Goal: Task Accomplishment & Management: Complete application form

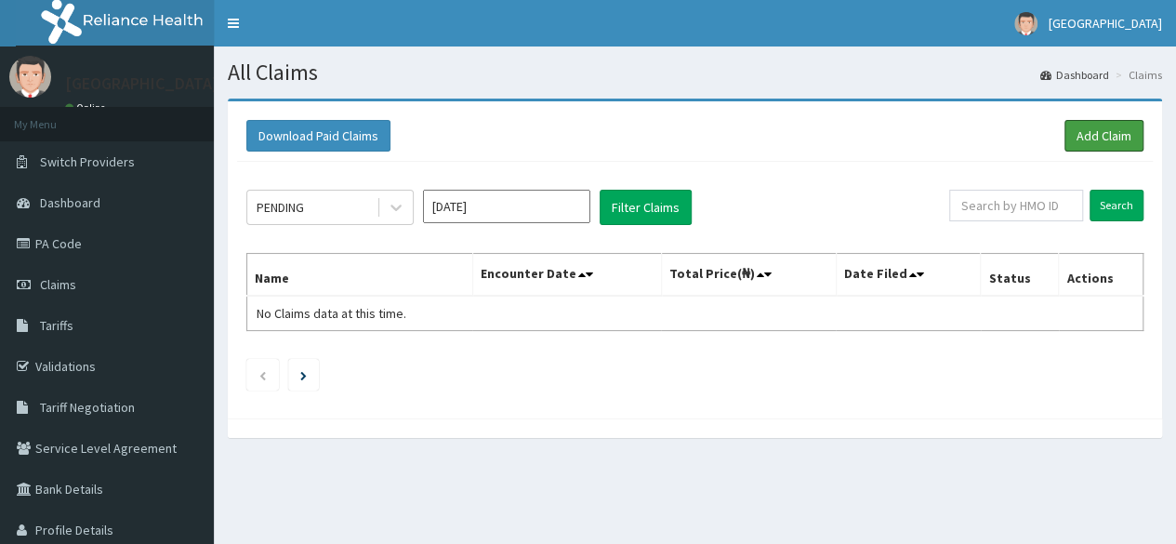
click at [1105, 140] on link "Add Claim" at bounding box center [1104, 136] width 79 height 32
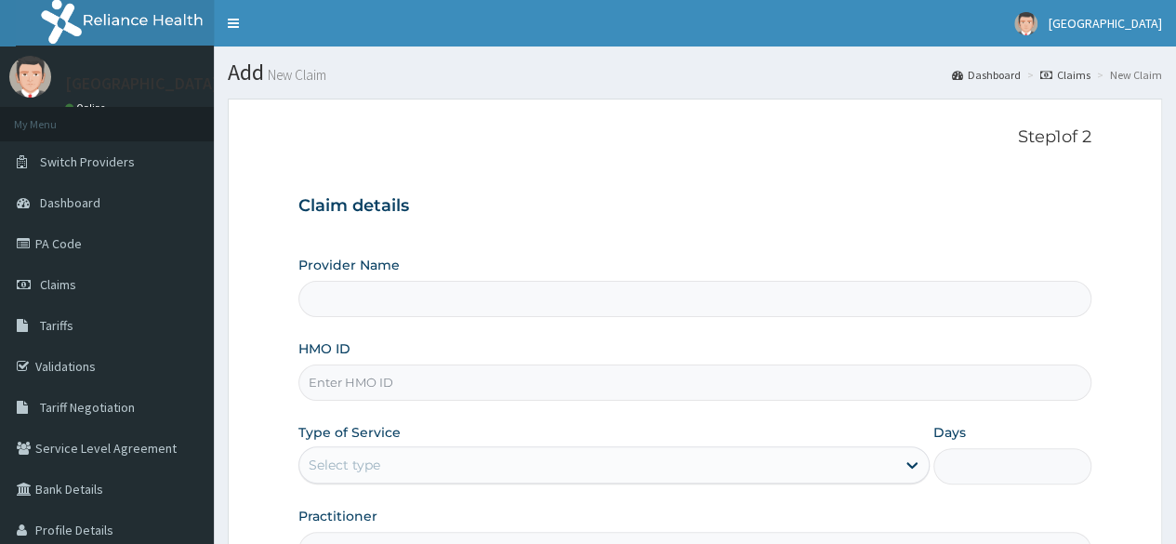
click at [432, 392] on input "HMO ID" at bounding box center [695, 383] width 793 height 36
type input "t"
type input "MEDFORD HOSPITAL LTD"
type input "thg/10117/a"
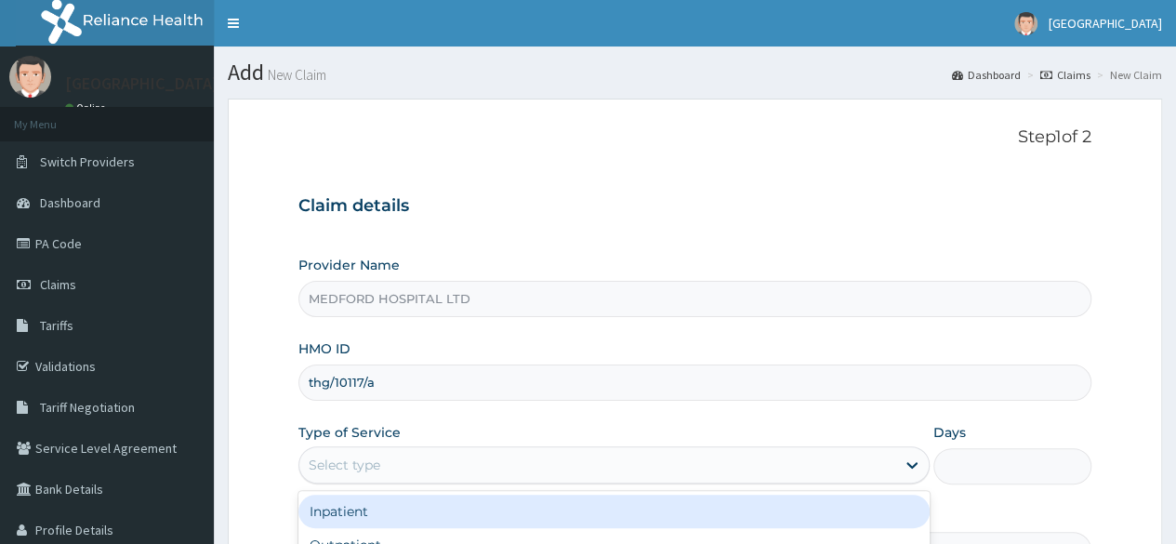
click at [576, 468] on div "Select type" at bounding box center [597, 465] width 596 height 30
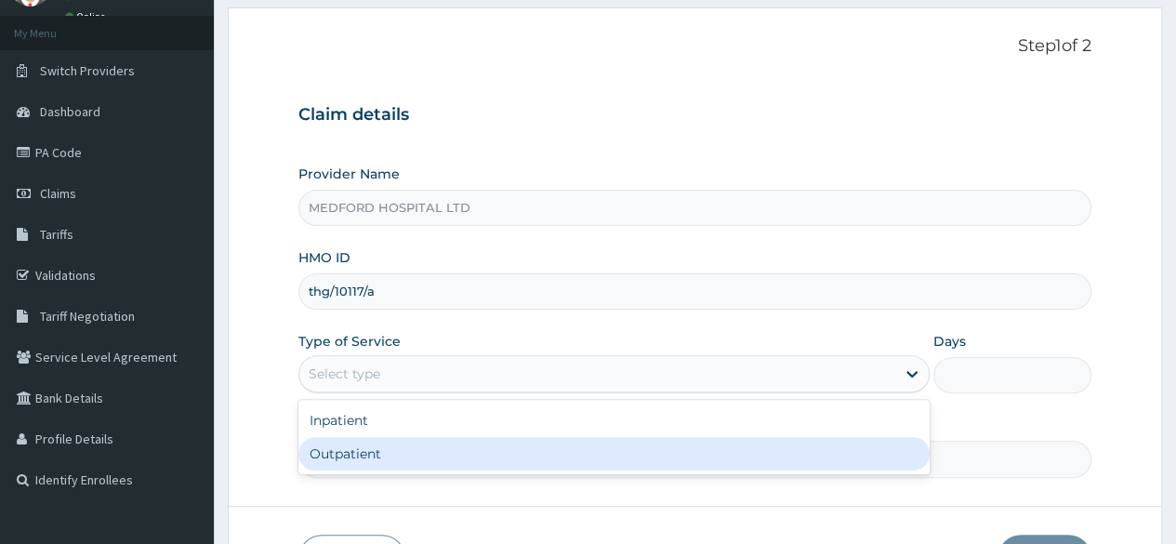
scroll to position [186, 0]
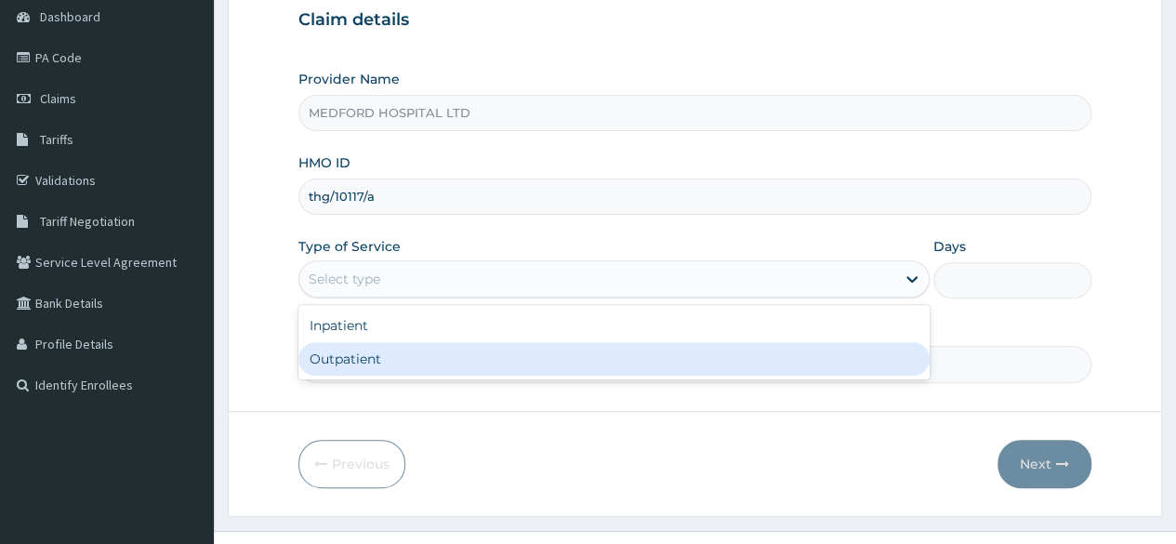
click at [460, 360] on div "Outpatient" at bounding box center [614, 358] width 631 height 33
type input "1"
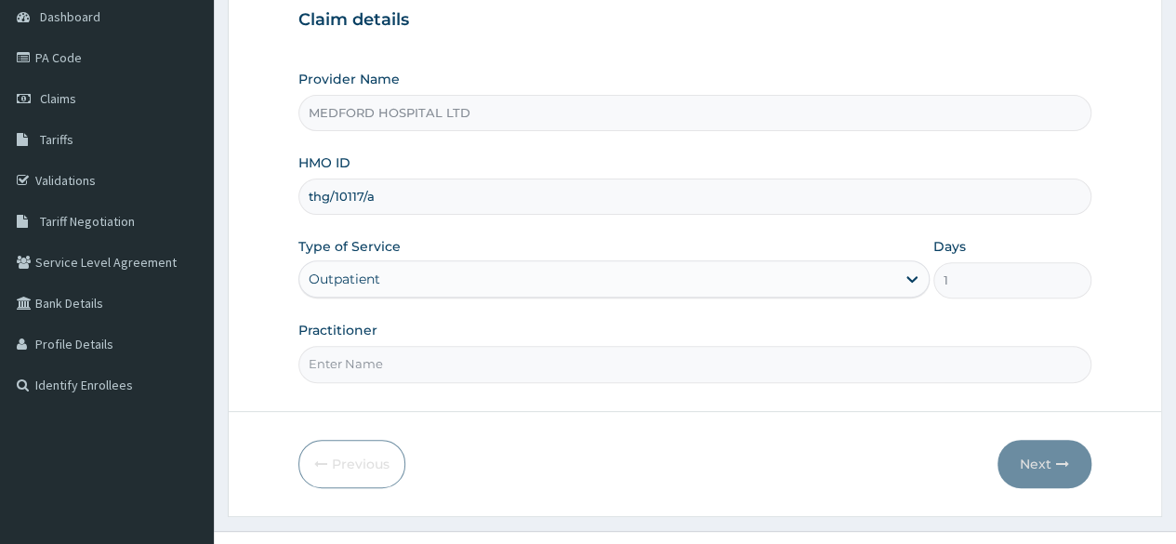
click at [521, 367] on input "Practitioner" at bounding box center [695, 364] width 793 height 36
type input "OBI"
click at [1024, 460] on button "Next" at bounding box center [1045, 464] width 94 height 48
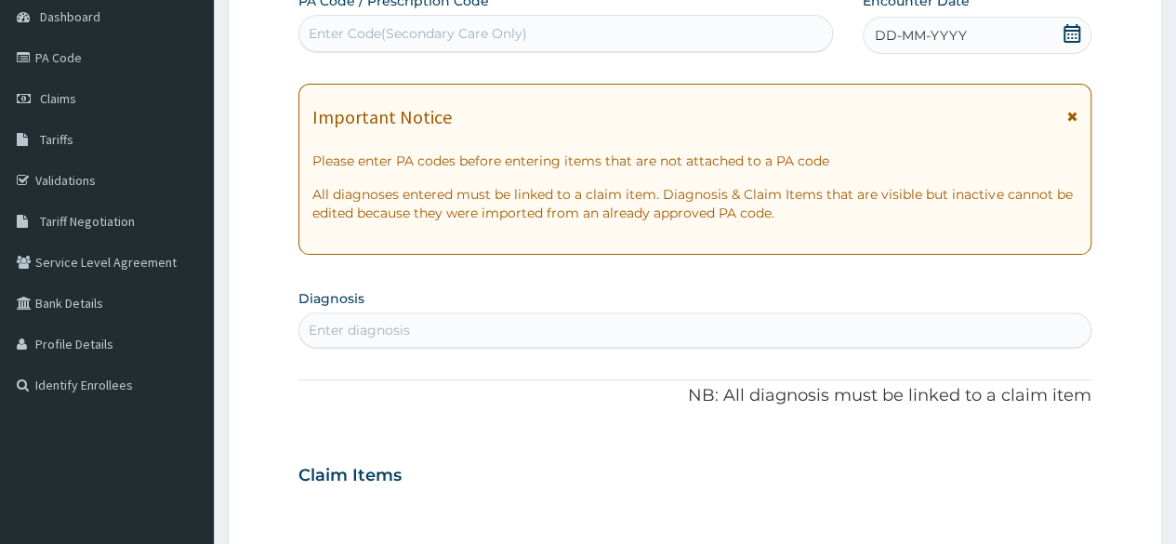
click at [999, 34] on div "DD-MM-YYYY" at bounding box center [977, 35] width 229 height 37
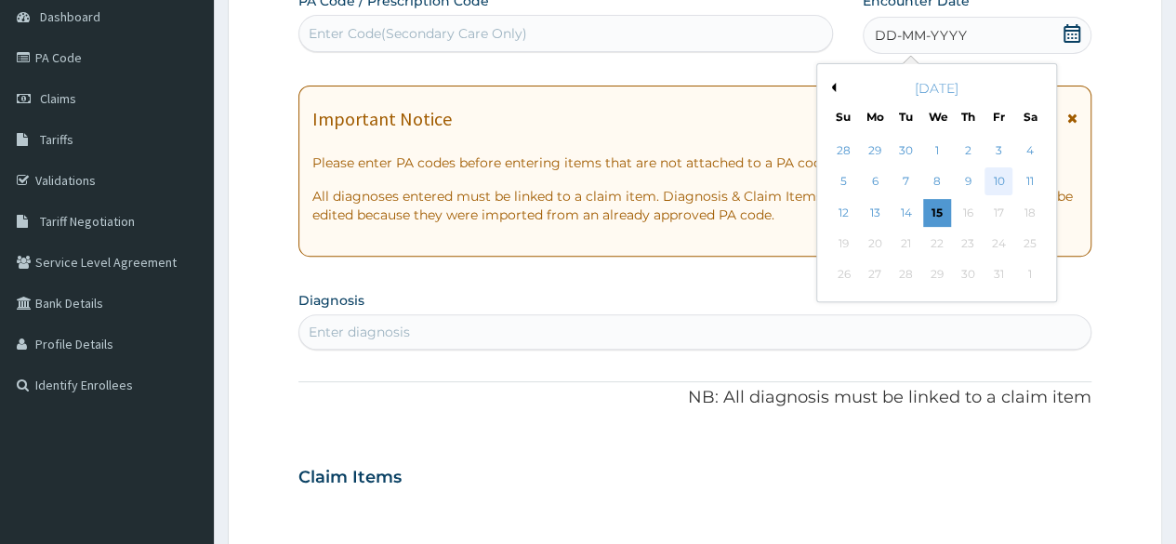
click at [997, 174] on div "10" at bounding box center [999, 182] width 28 height 28
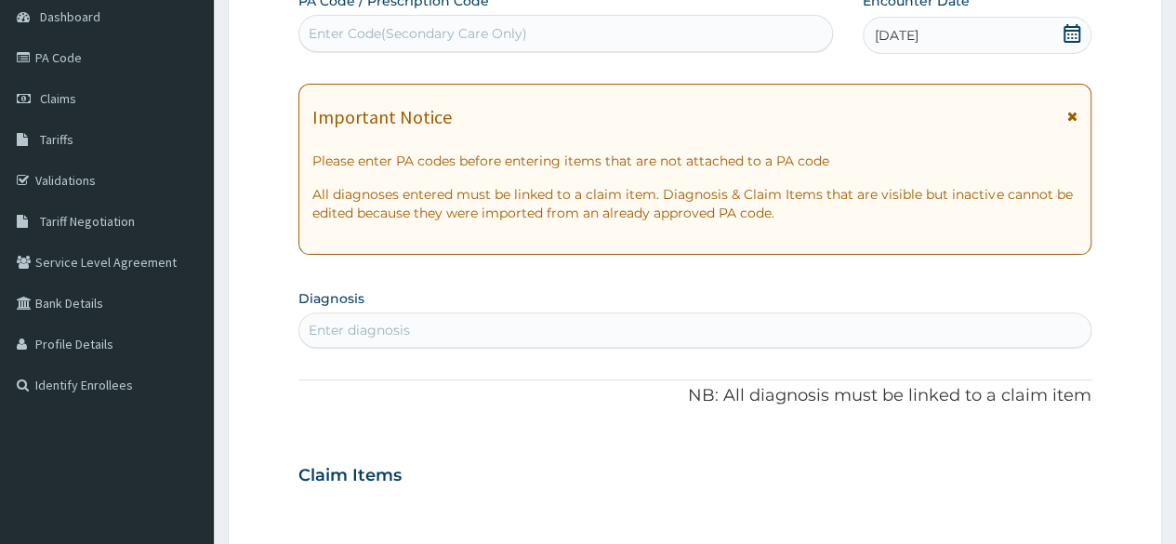
click at [435, 328] on div "Enter diagnosis" at bounding box center [694, 330] width 791 height 30
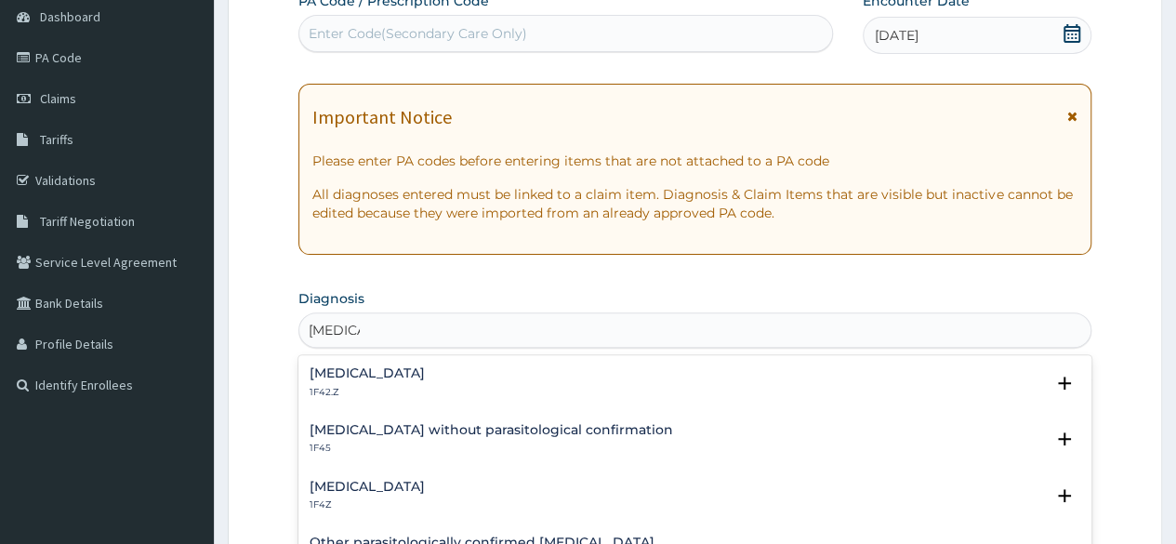
scroll to position [279, 0]
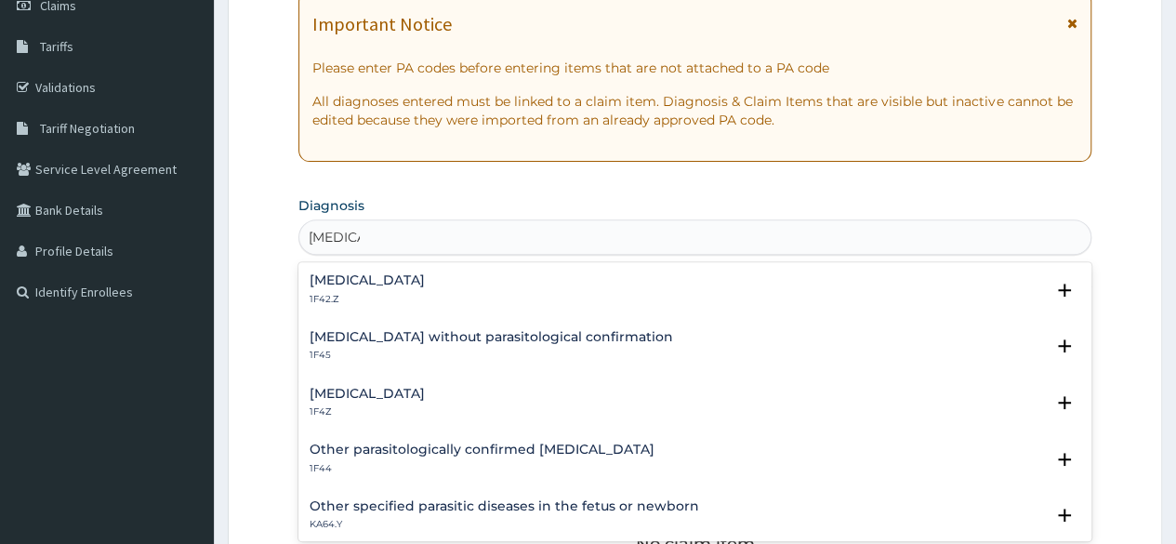
click at [425, 281] on h4 "Plasmodium malariae malaria without complication" at bounding box center [367, 280] width 115 height 14
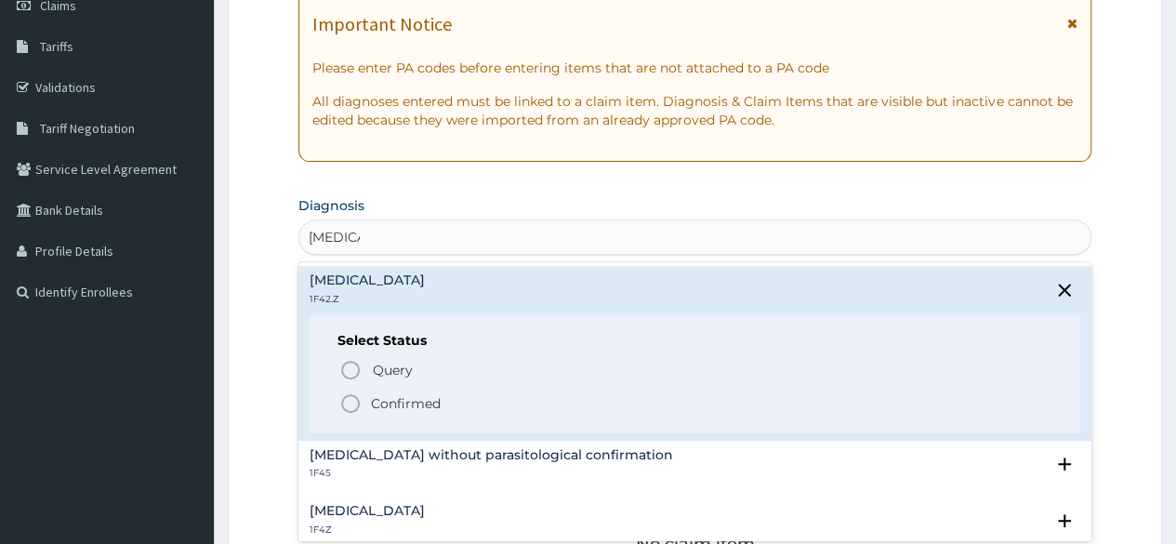
type input "malaria"
click at [575, 179] on div "PA Code / Prescription Code Enter Code(Secondary Care Only) Encounter Date 10-1…" at bounding box center [695, 380] width 793 height 963
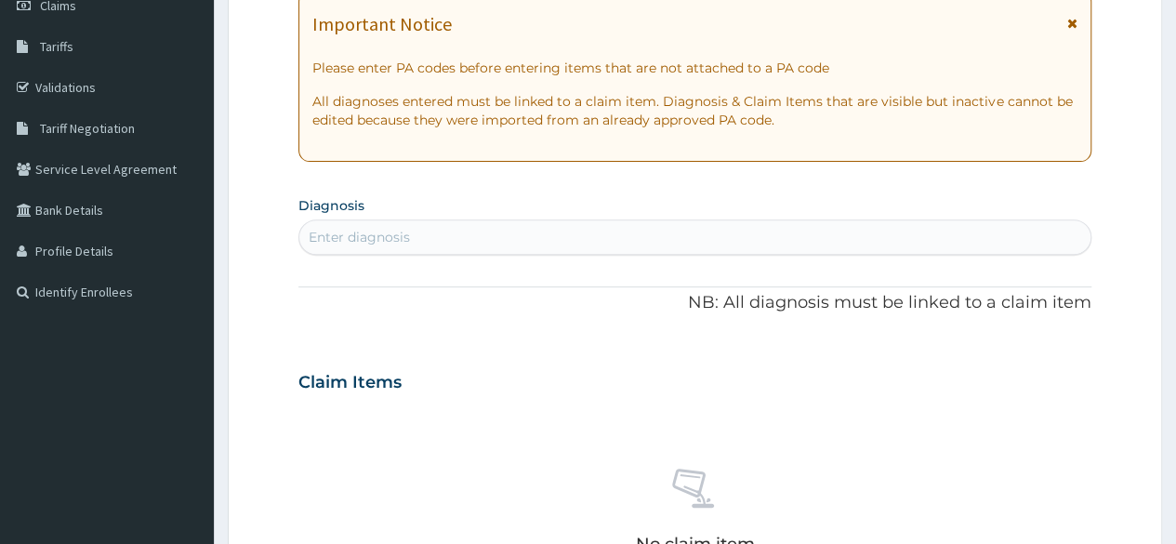
click at [495, 239] on div "Enter diagnosis" at bounding box center [694, 237] width 791 height 30
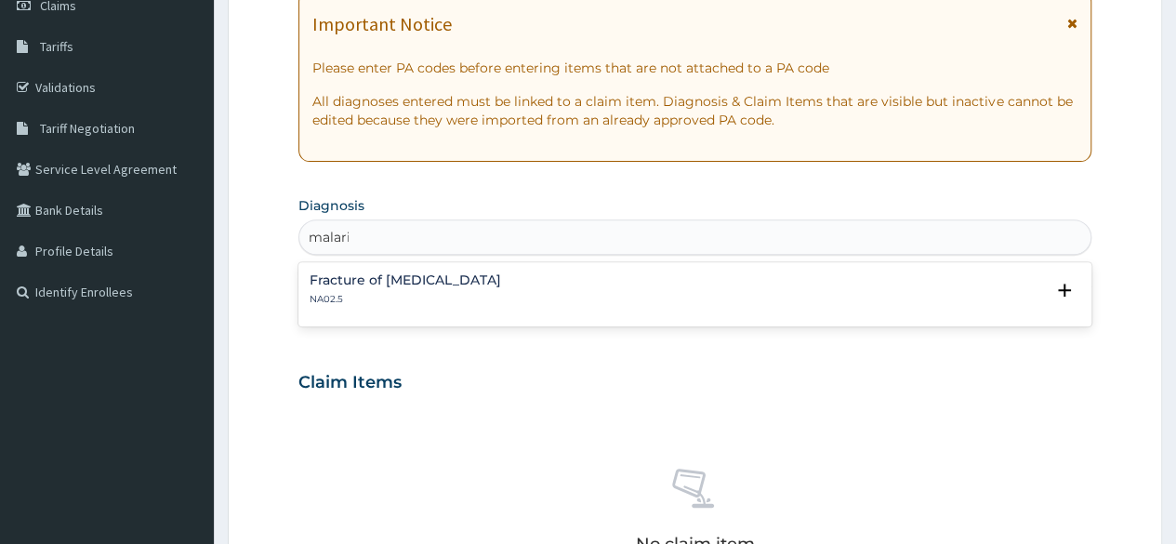
type input "malaria"
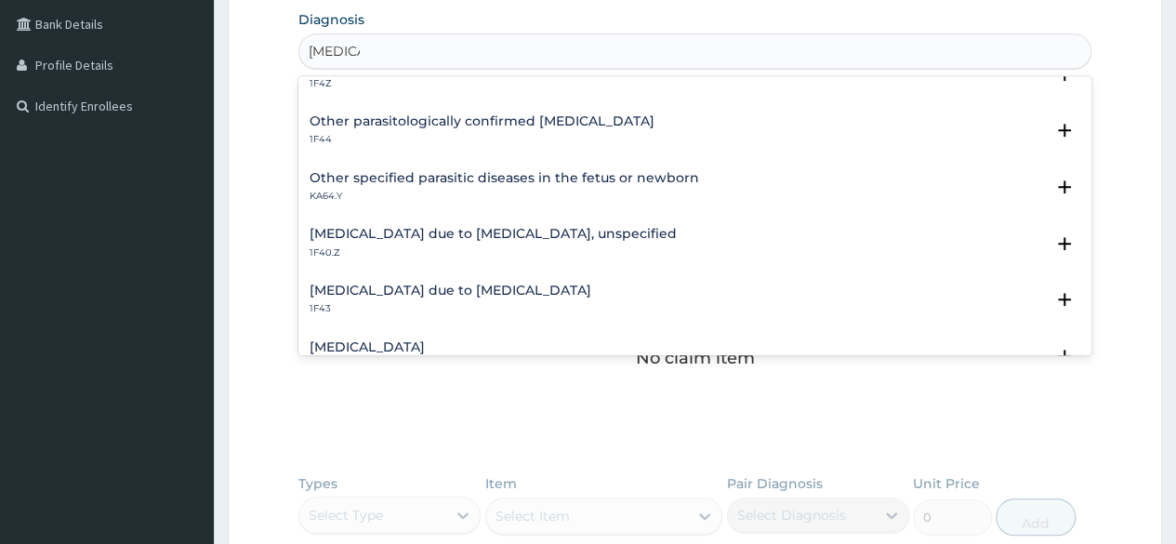
scroll to position [298, 0]
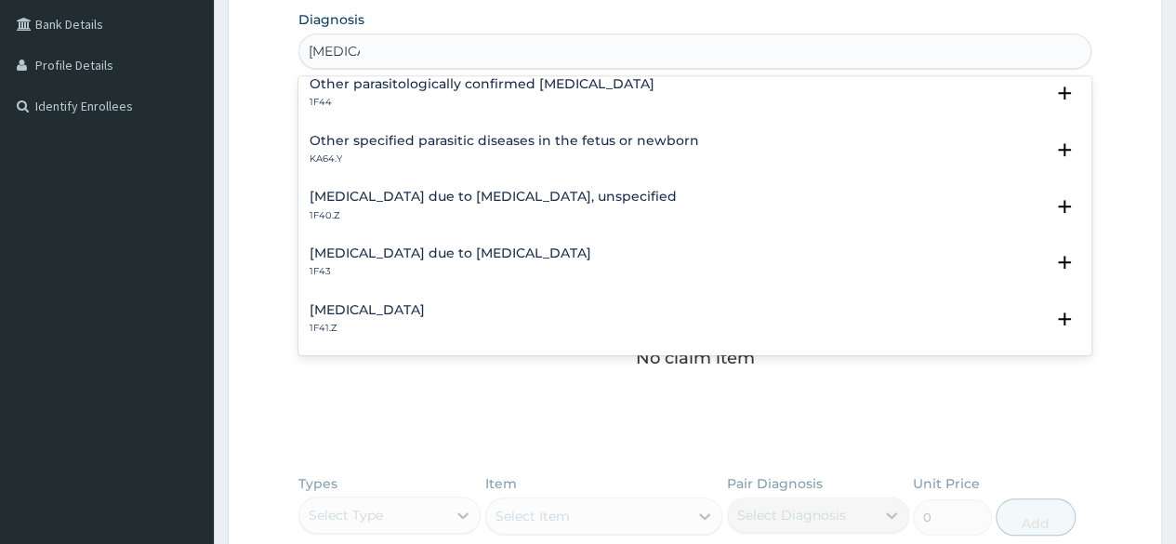
click at [503, 196] on h4 "Malaria due to Plasmodium falciparum, unspecified" at bounding box center [493, 197] width 367 height 14
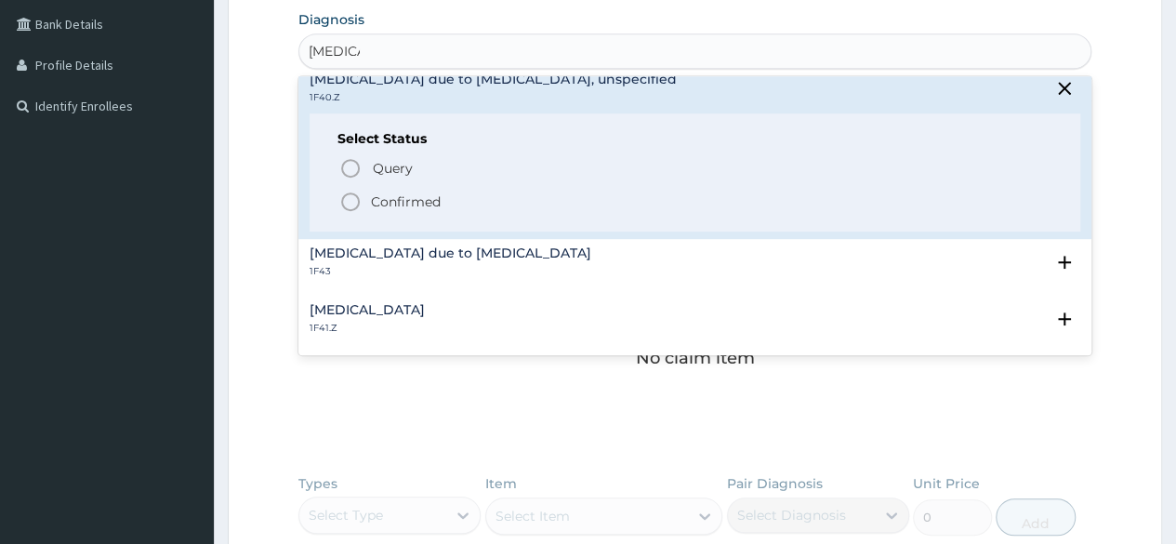
click at [411, 194] on p "Confirmed" at bounding box center [406, 202] width 70 height 19
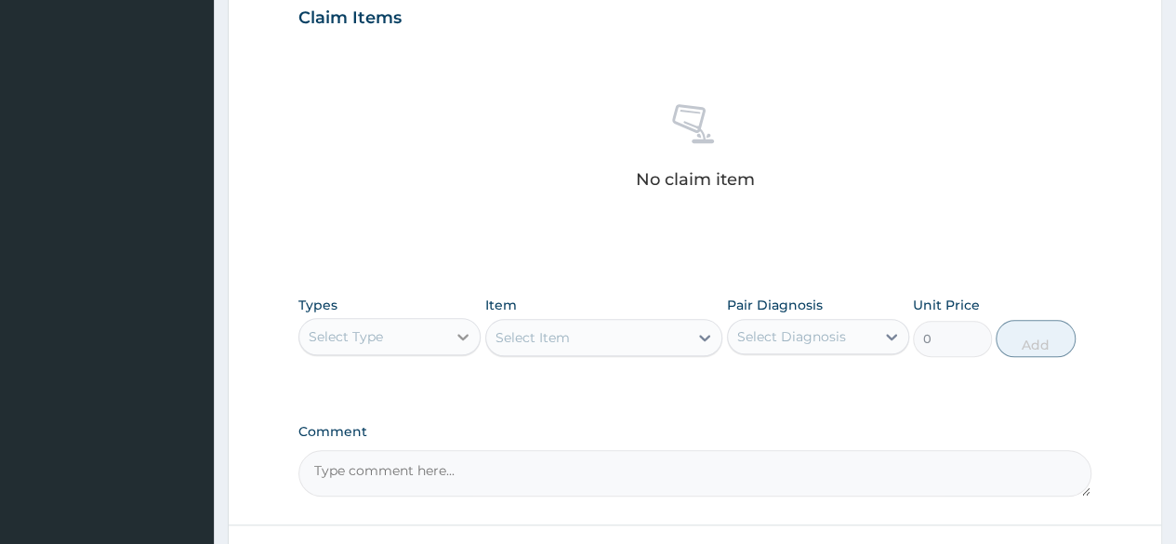
scroll to position [651, 0]
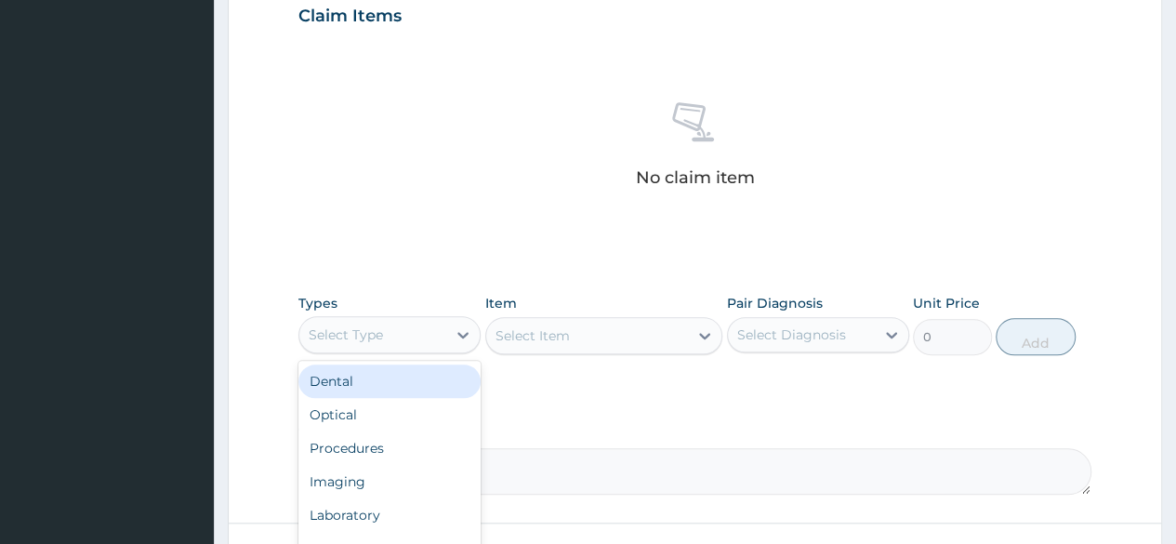
click at [405, 331] on div "Select Type" at bounding box center [372, 335] width 147 height 30
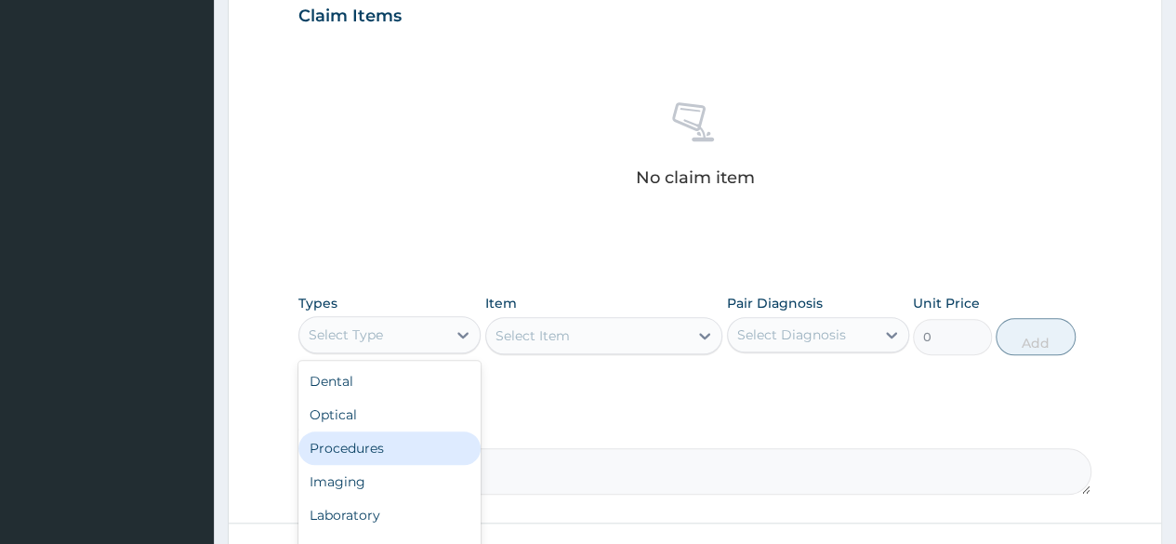
click at [380, 440] on div "Procedures" at bounding box center [390, 448] width 182 height 33
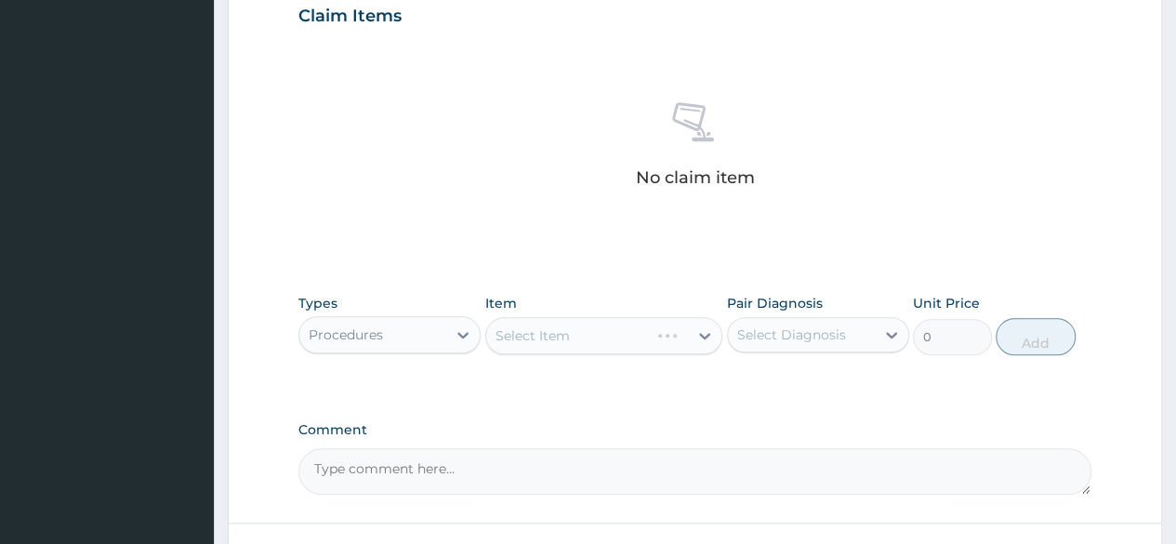
click at [589, 338] on div "Select Item" at bounding box center [604, 335] width 238 height 37
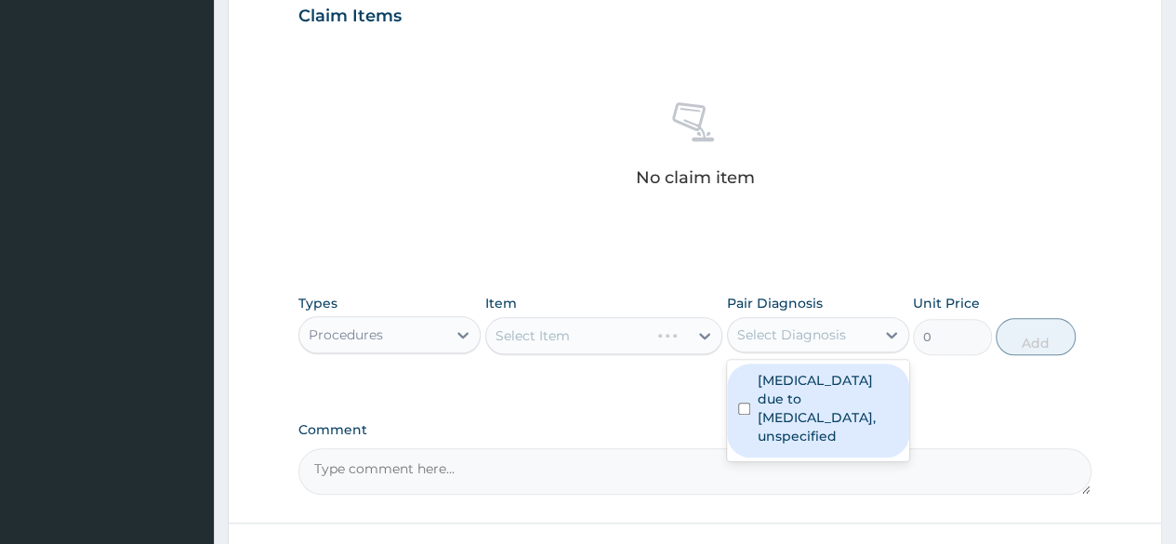
click at [759, 338] on div "Select Diagnosis" at bounding box center [791, 334] width 109 height 19
click at [799, 382] on label "Malaria due to Plasmodium falciparum, unspecified" at bounding box center [828, 408] width 140 height 74
checkbox input "true"
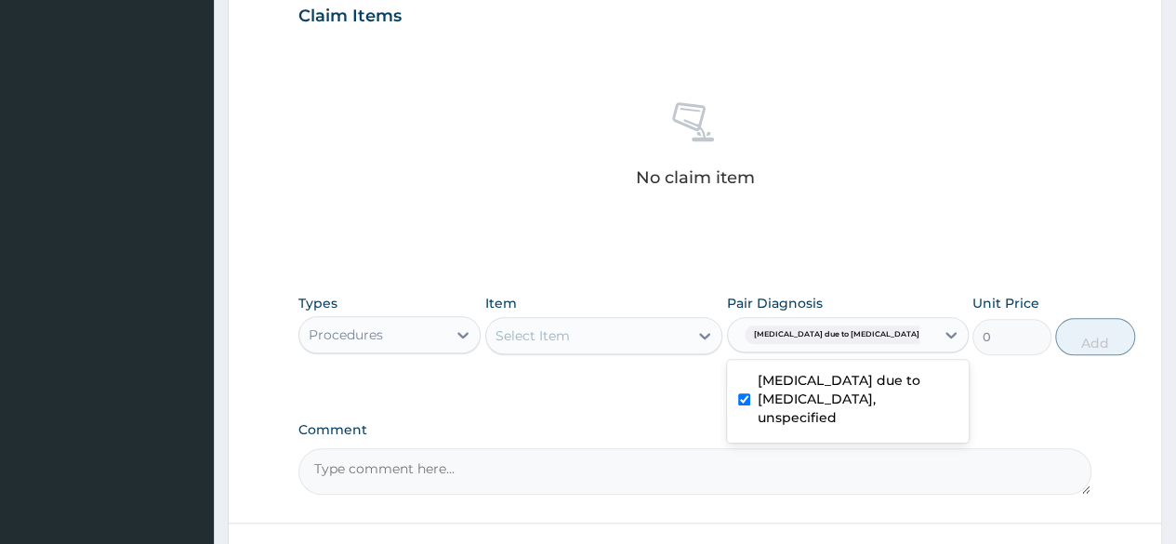
click at [653, 339] on div "Select Item" at bounding box center [587, 336] width 203 height 30
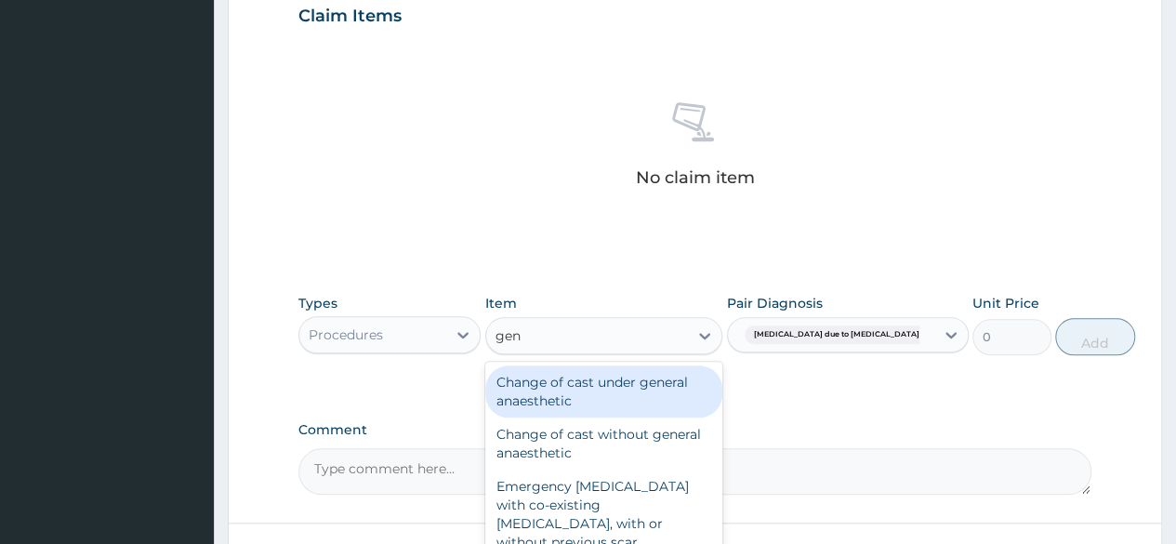
type input "gene"
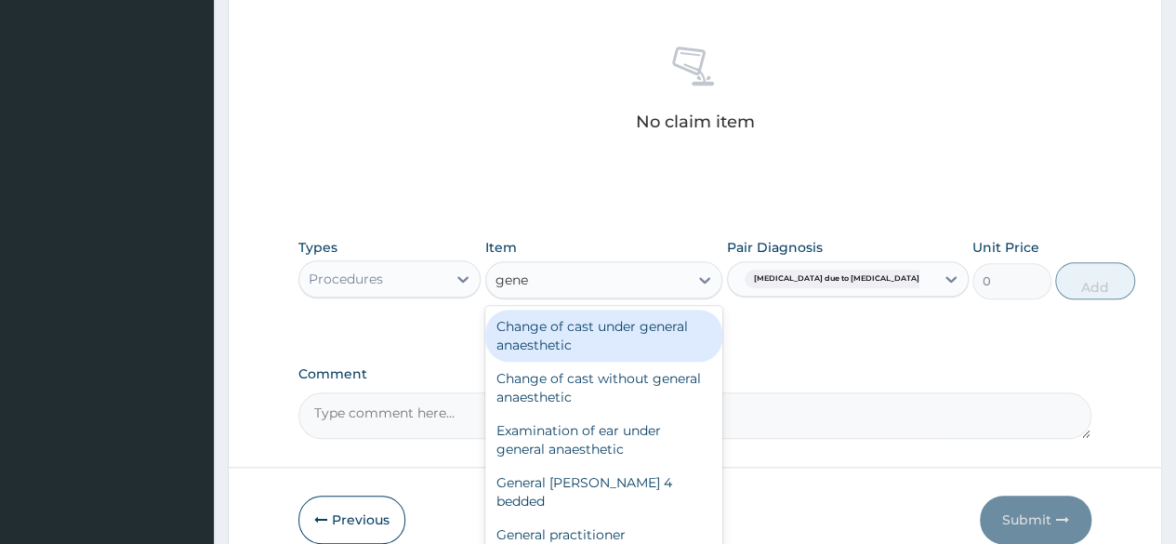
scroll to position [793, 0]
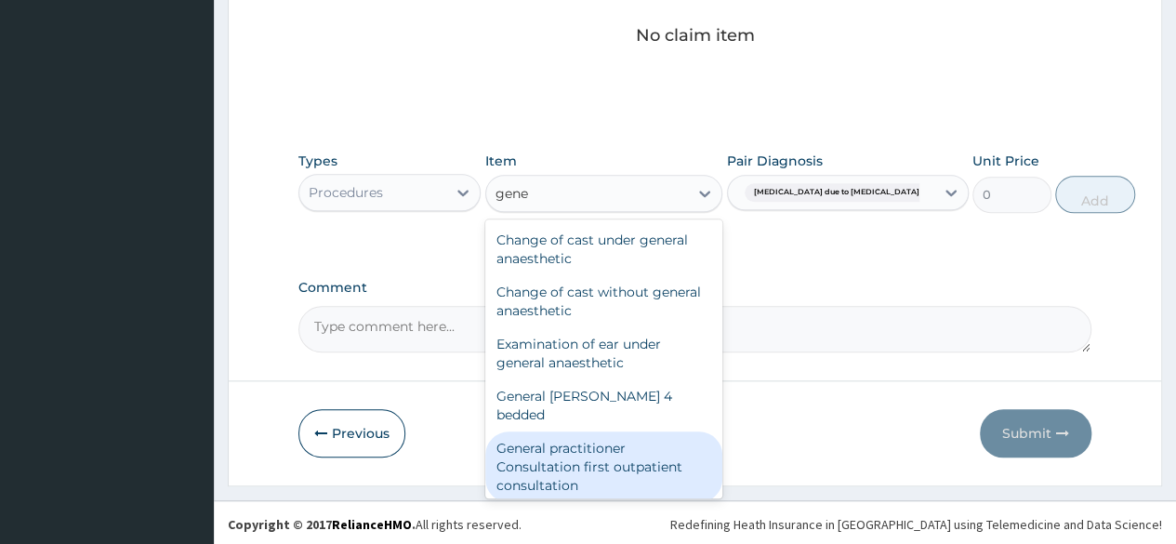
click at [611, 436] on div "General practitioner Consultation first outpatient consultation" at bounding box center [604, 467] width 238 height 71
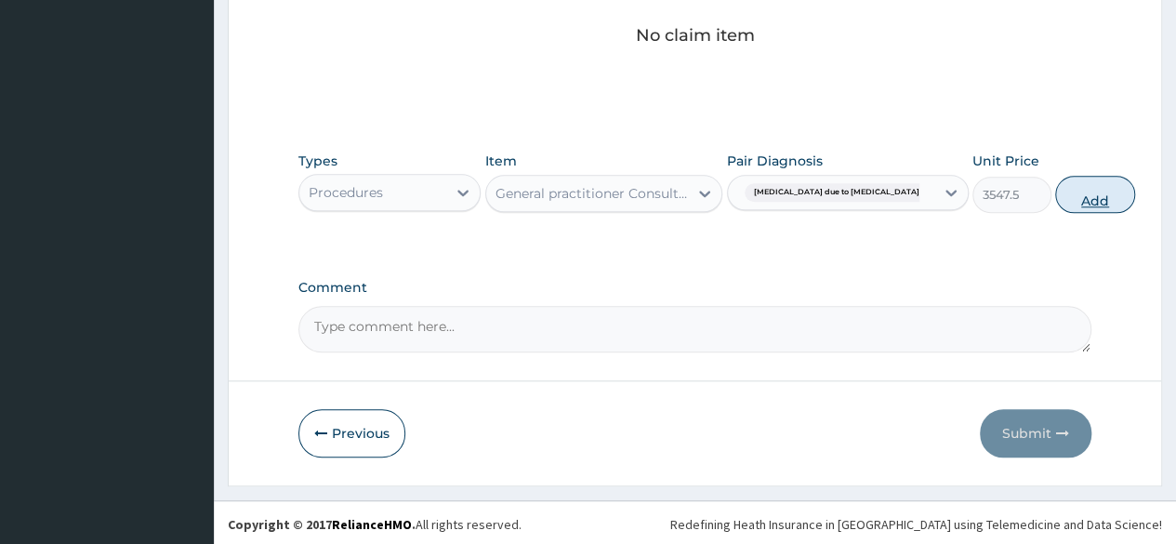
click at [1056, 202] on button "Add" at bounding box center [1095, 194] width 79 height 37
type input "0"
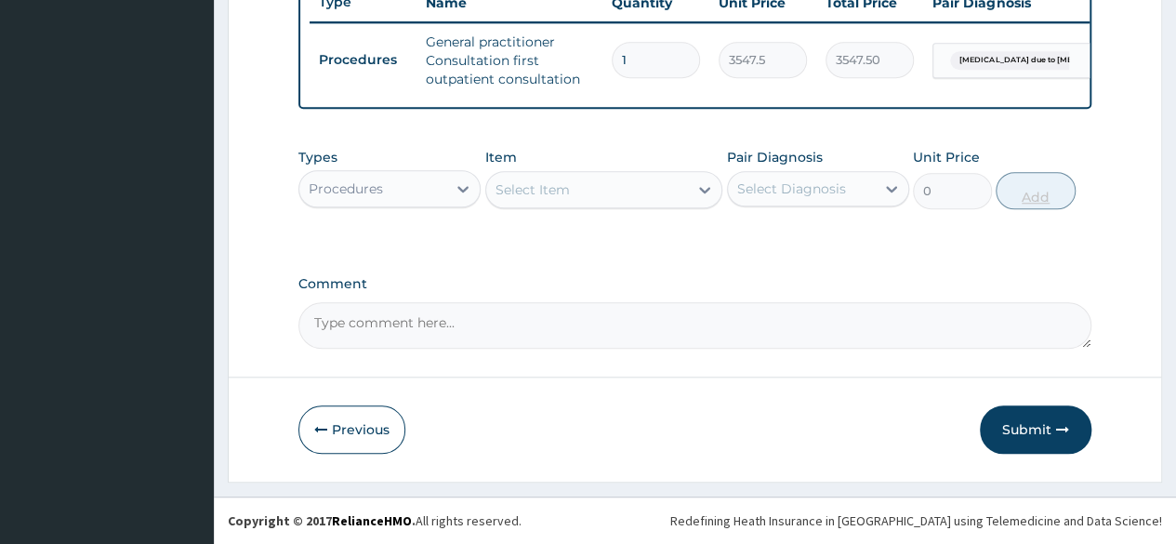
scroll to position [729, 0]
click at [429, 190] on div "Procedures" at bounding box center [372, 189] width 147 height 30
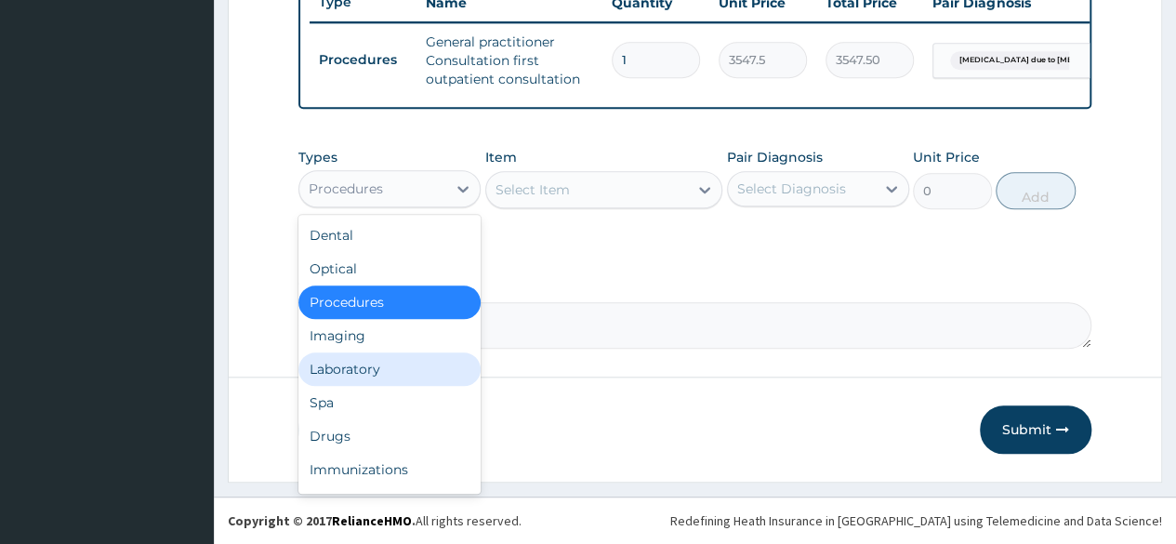
click at [376, 368] on div "Laboratory" at bounding box center [390, 368] width 182 height 33
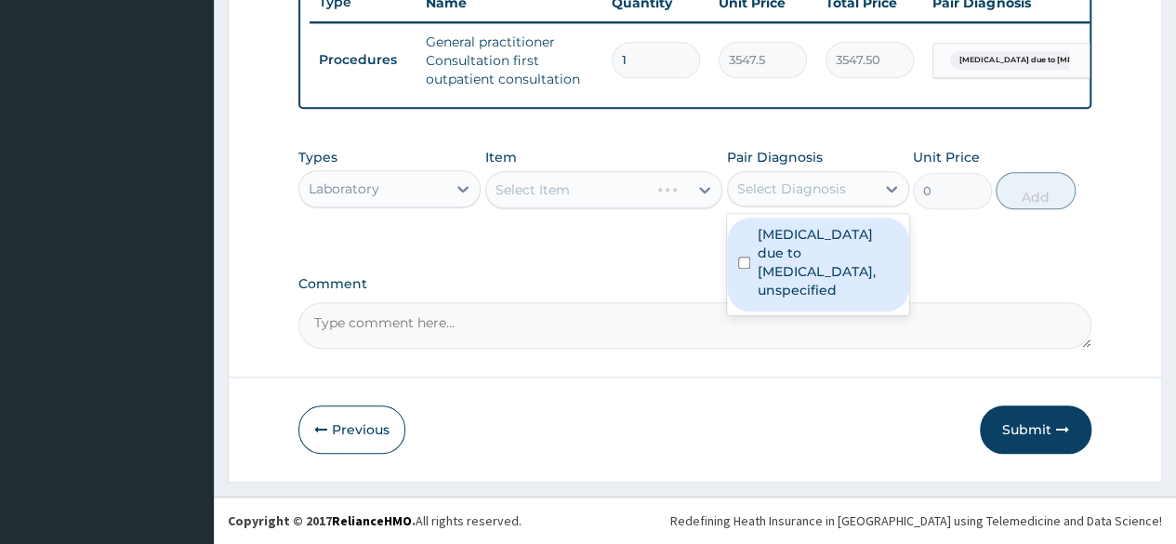
click at [777, 194] on div "Select Diagnosis" at bounding box center [791, 188] width 109 height 19
click at [789, 254] on label "Malaria due to Plasmodium falciparum, unspecified" at bounding box center [828, 262] width 140 height 74
checkbox input "true"
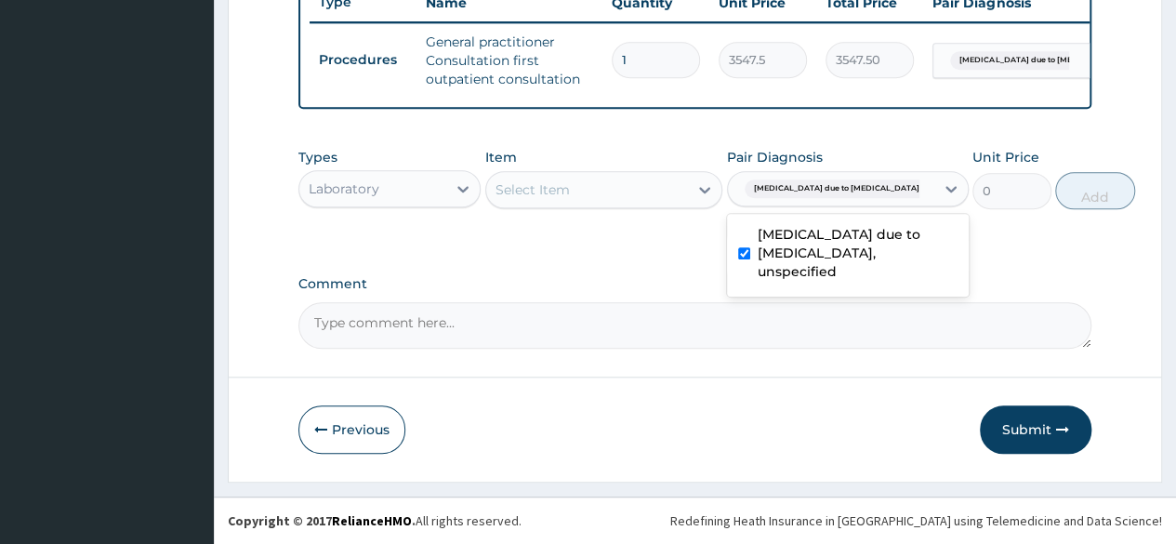
click at [636, 193] on div "Select Item" at bounding box center [587, 190] width 203 height 30
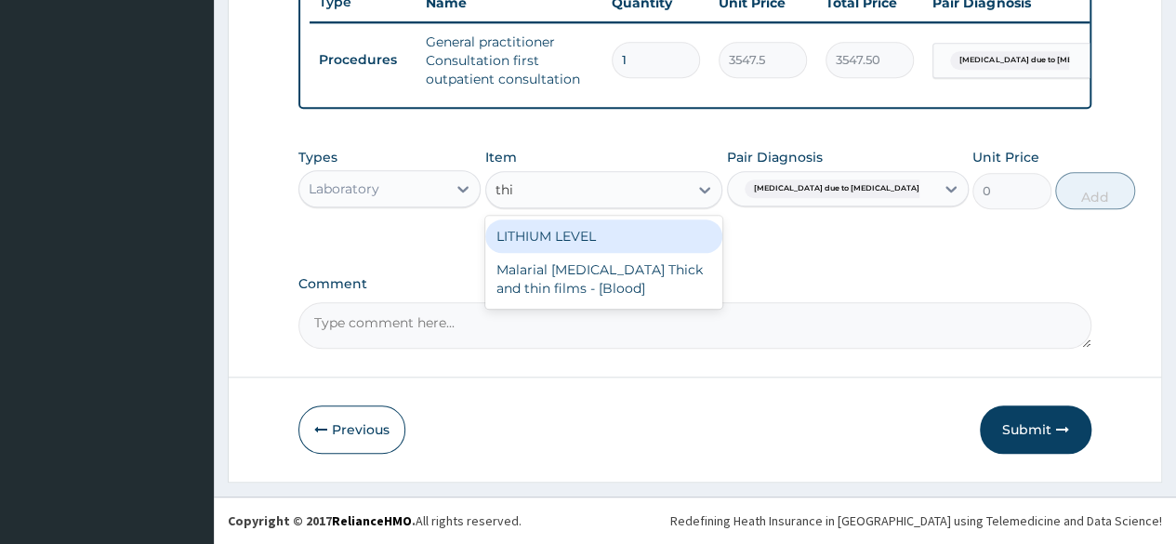
type input "thin"
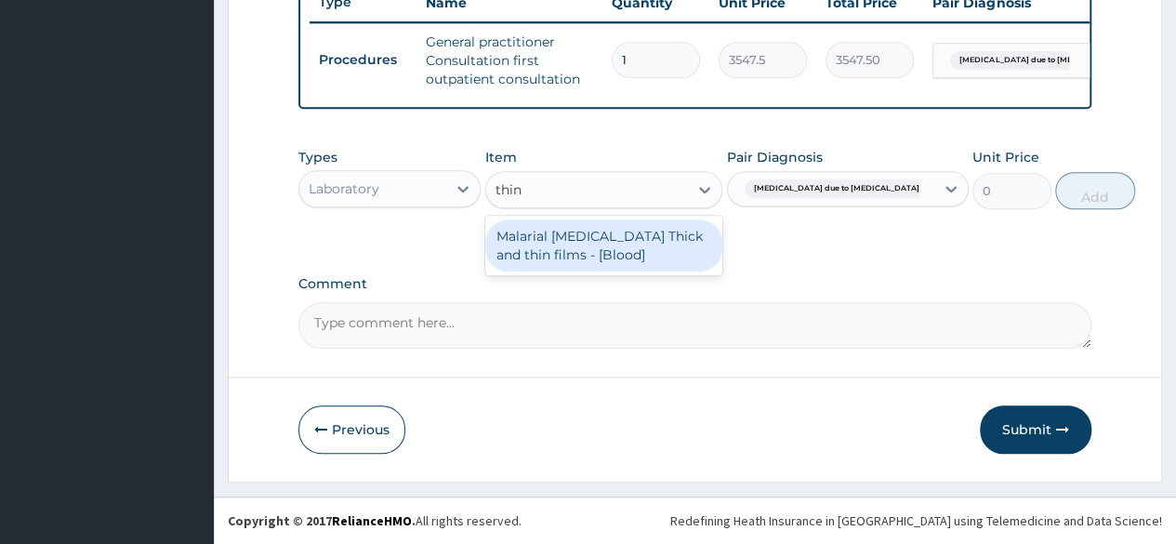
click at [618, 242] on div "Malarial Parasite Thick and thin films - [Blood]" at bounding box center [604, 245] width 238 height 52
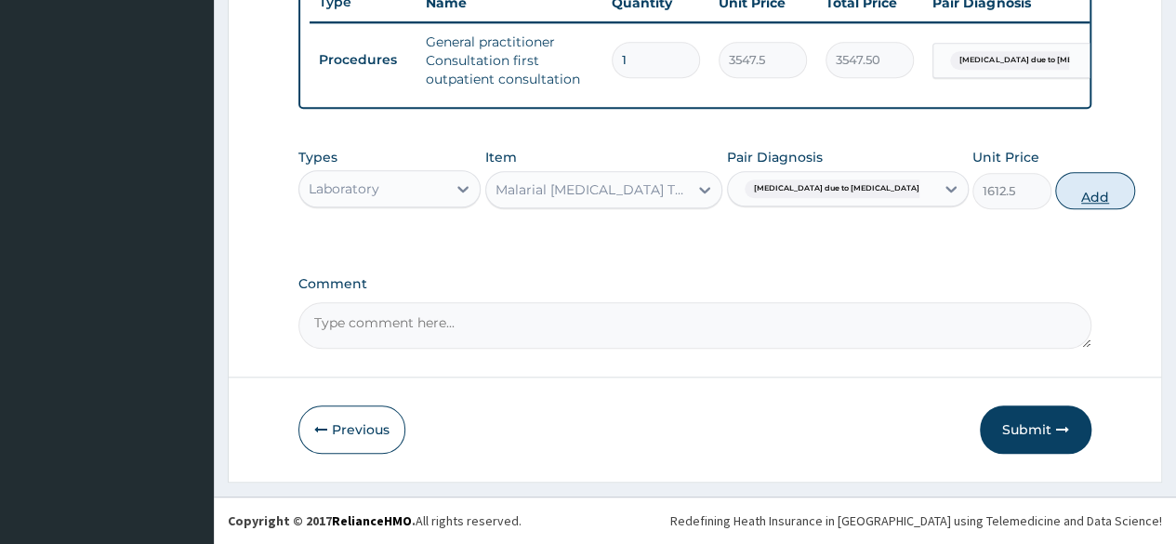
click at [1056, 199] on button "Add" at bounding box center [1095, 190] width 79 height 37
type input "0"
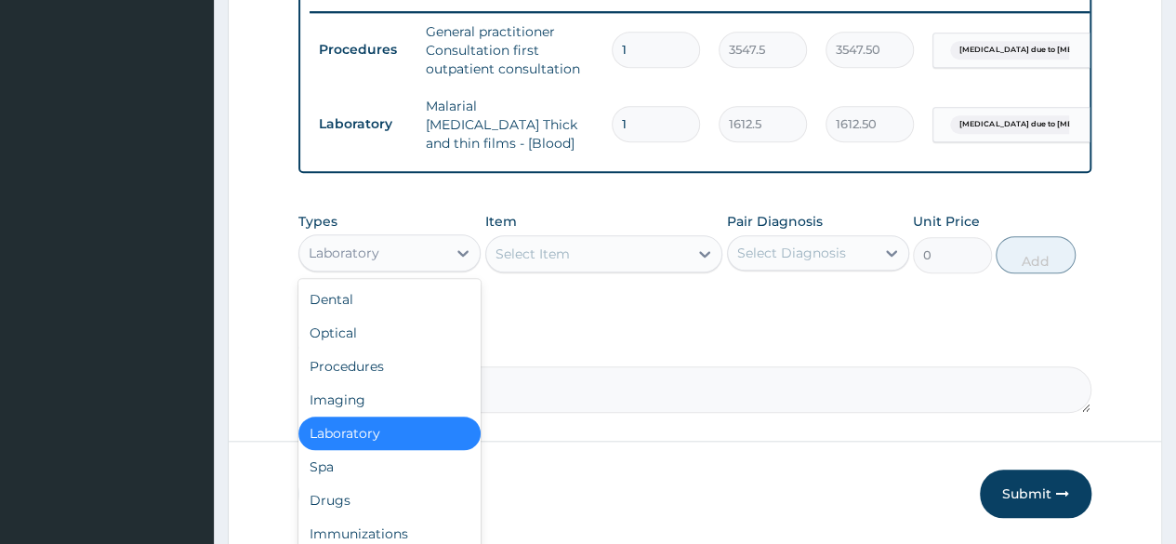
click at [407, 259] on div "Laboratory" at bounding box center [372, 253] width 147 height 30
click at [534, 258] on div "Select Item" at bounding box center [533, 254] width 74 height 19
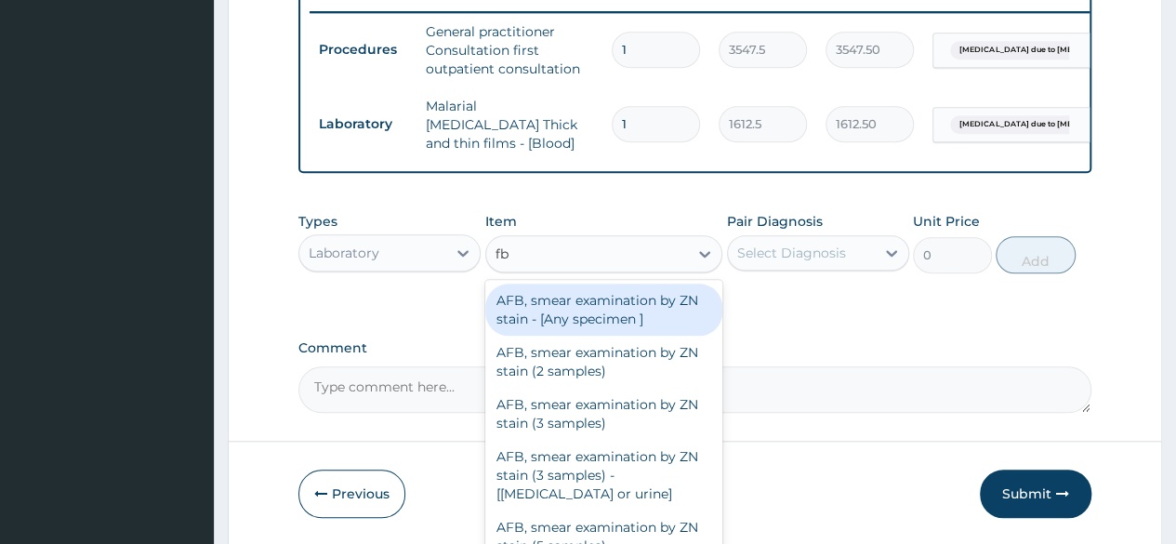
type input "fbc"
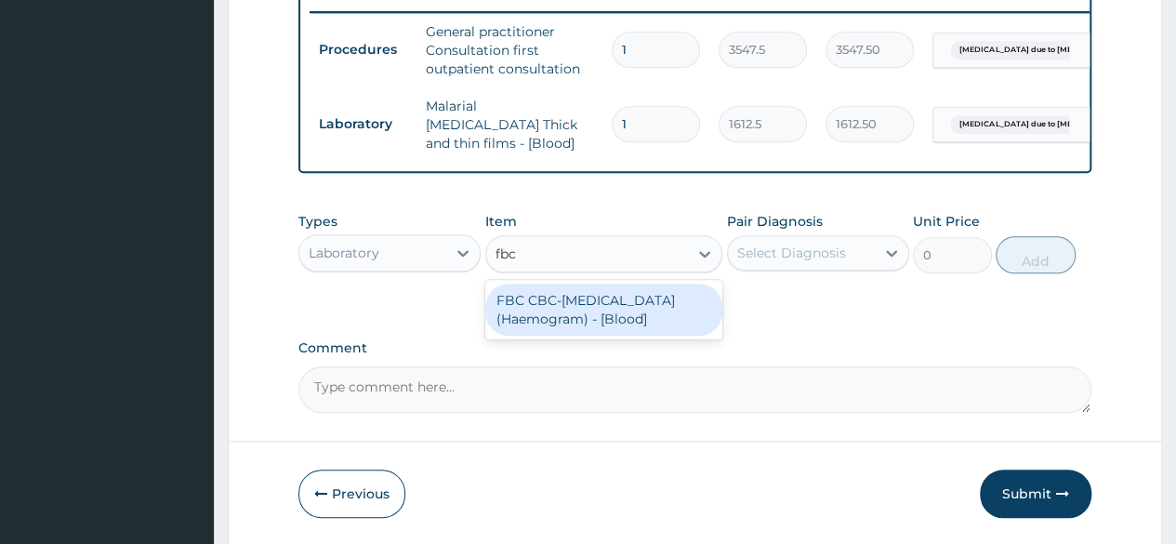
click at [551, 300] on div "FBC CBC-Complete Blood Count (Haemogram) - [Blood]" at bounding box center [604, 310] width 238 height 52
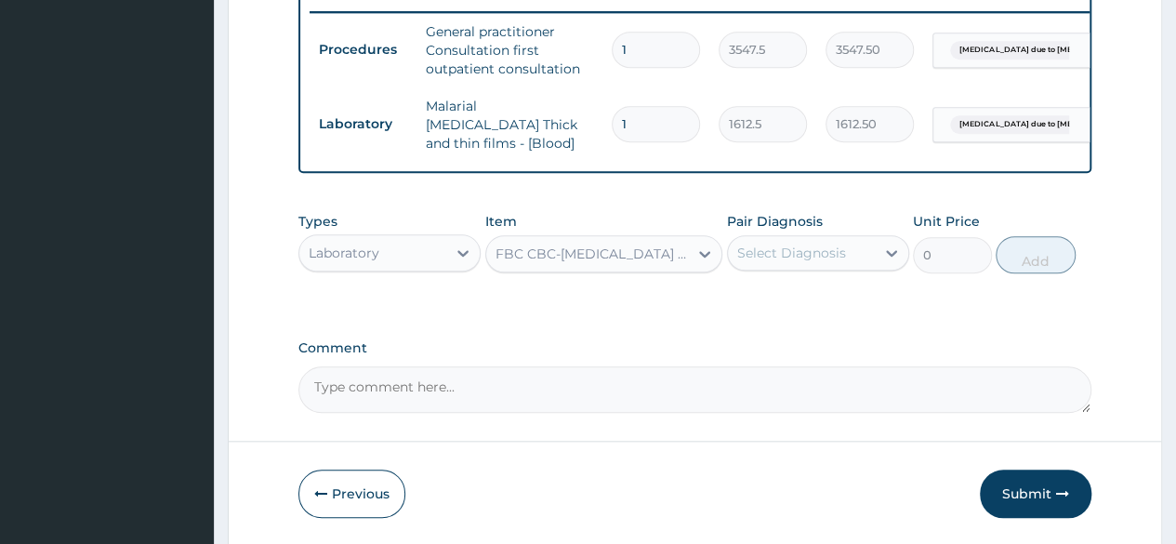
type input "4300"
click at [867, 259] on div "Select Diagnosis" at bounding box center [801, 253] width 147 height 30
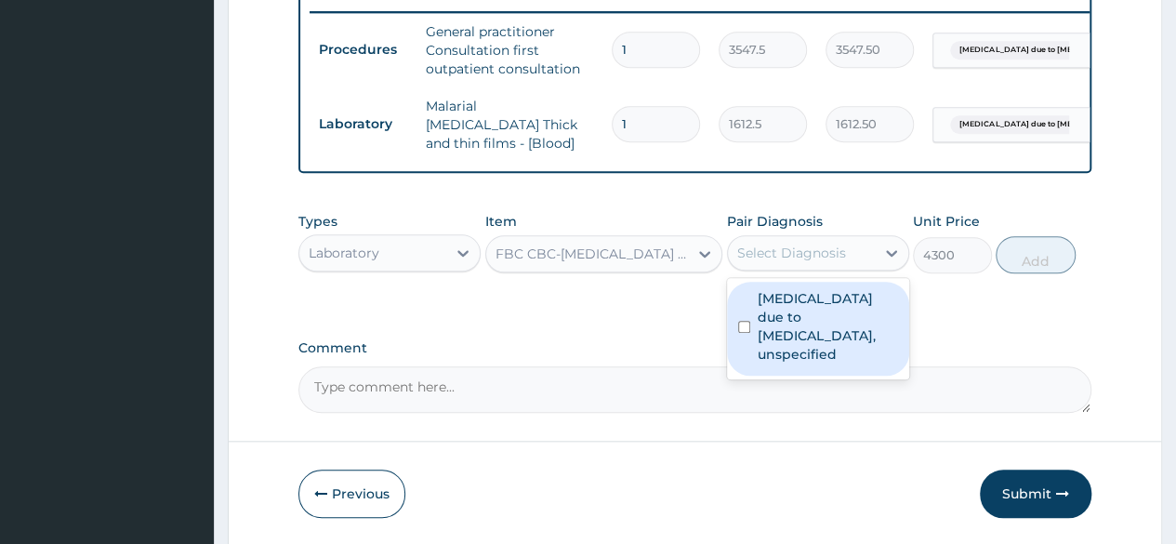
click at [838, 328] on label "Malaria due to Plasmodium falciparum, unspecified" at bounding box center [828, 326] width 140 height 74
checkbox input "true"
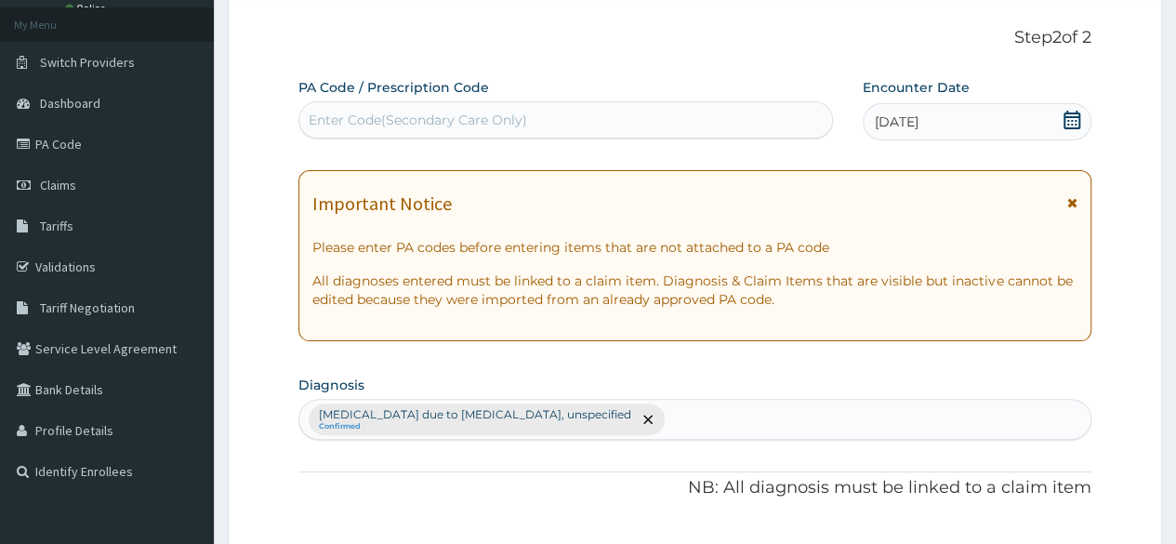
scroll to position [186, 0]
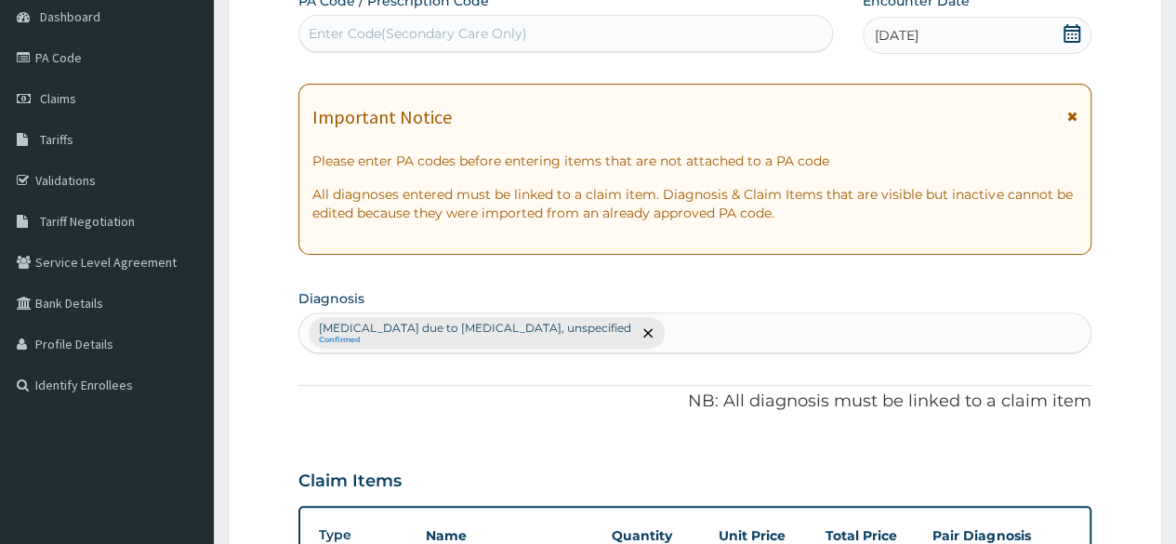
click at [712, 332] on div "Malaria due to Plasmodium falciparum, unspecified Confirmed" at bounding box center [694, 332] width 791 height 39
type input "sepsis"
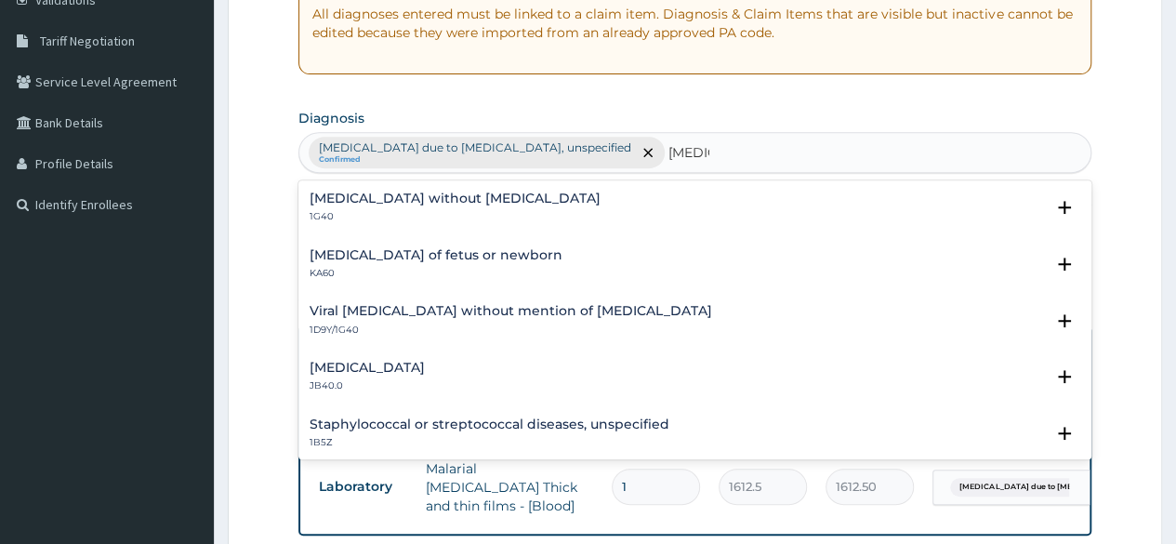
scroll to position [372, 0]
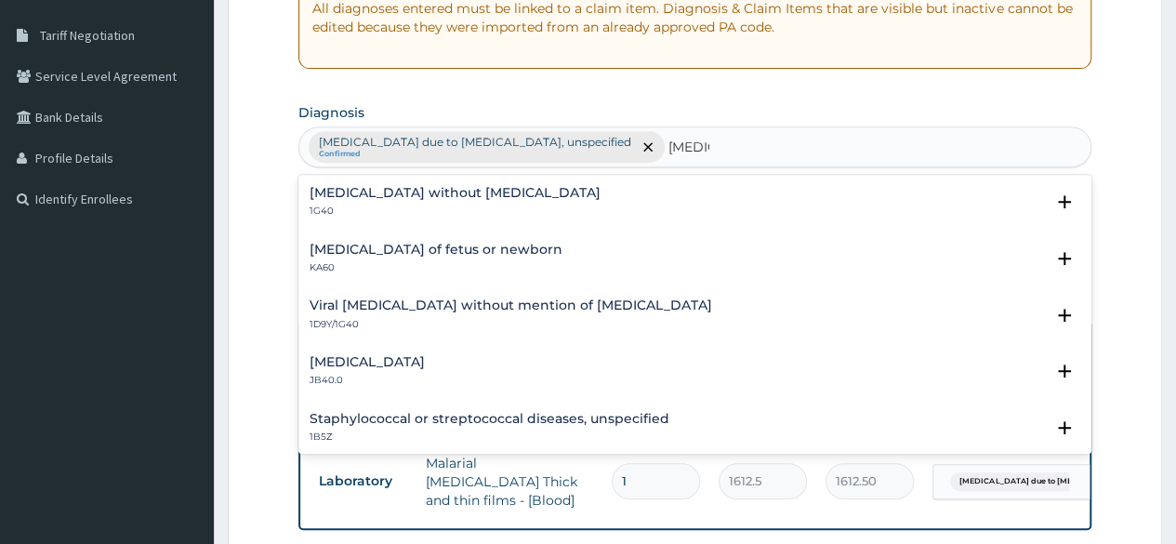
click at [374, 191] on h4 "Sepsis without septic shock" at bounding box center [455, 193] width 291 height 14
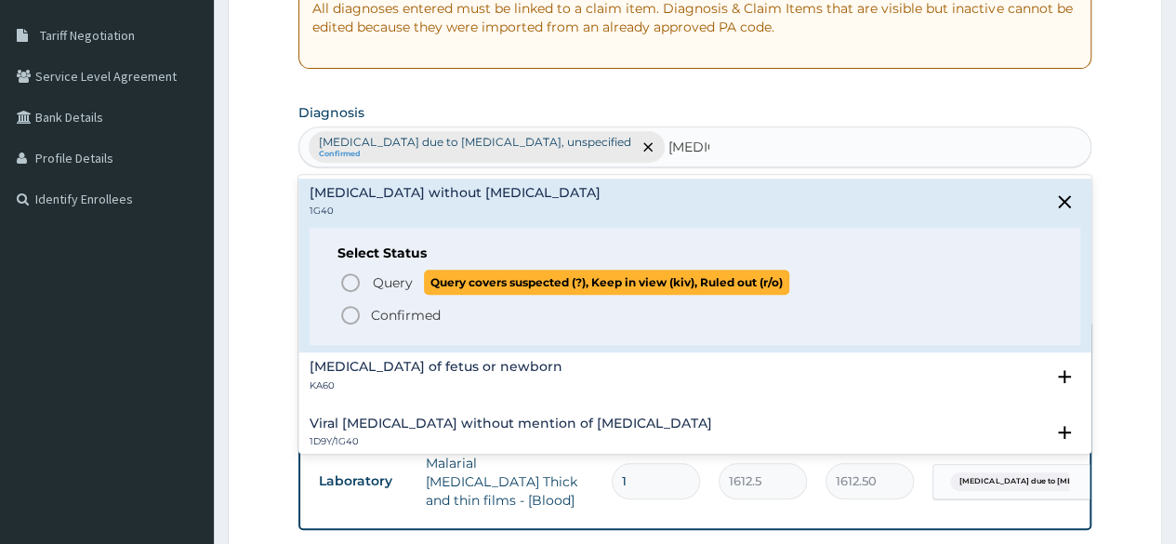
click at [398, 276] on span "Query" at bounding box center [393, 282] width 40 height 19
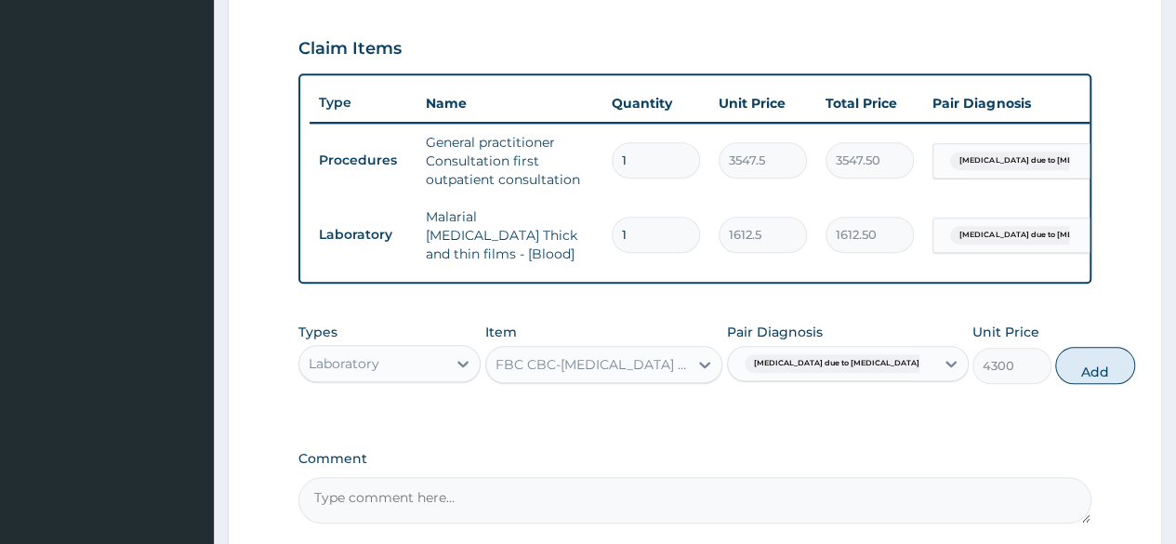
scroll to position [651, 0]
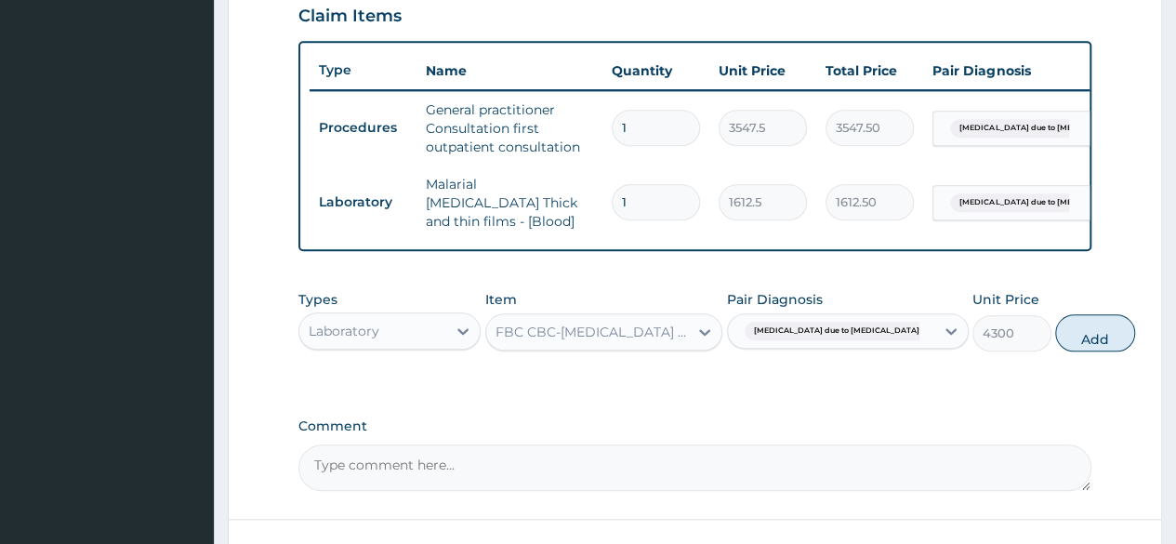
click at [437, 339] on div "Laboratory" at bounding box center [372, 331] width 147 height 30
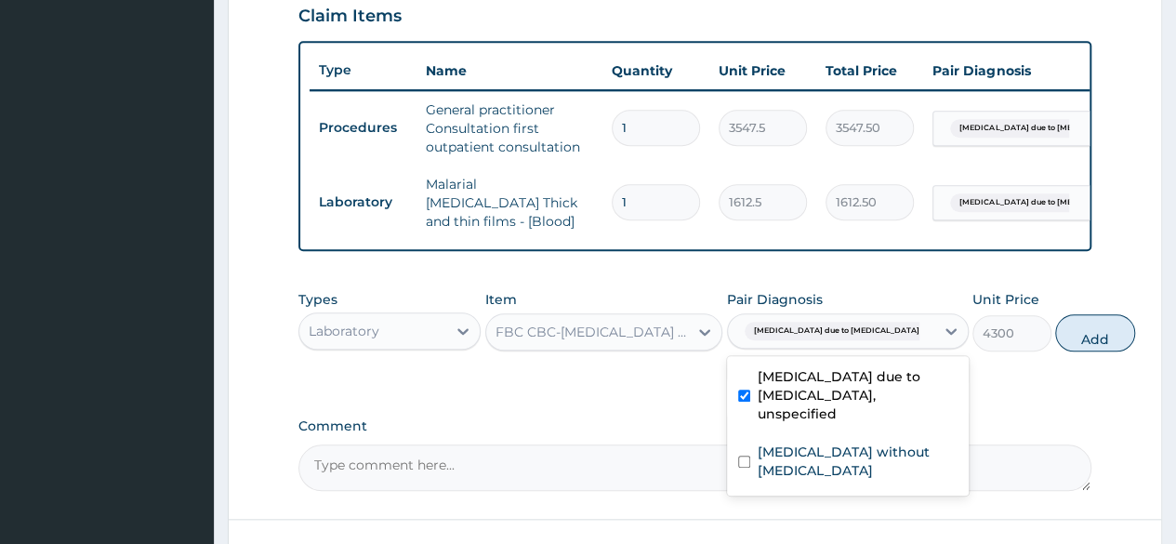
click at [830, 336] on span "Malaria due to Plasmodium falc..." at bounding box center [848, 331] width 206 height 19
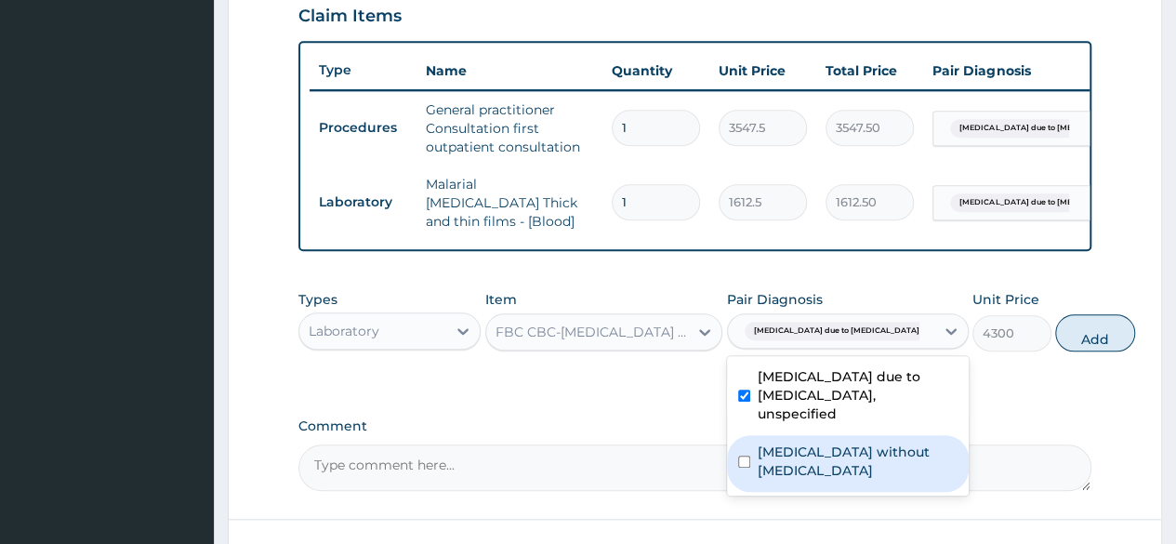
click at [817, 470] on label "Sepsis without septic shock" at bounding box center [858, 461] width 200 height 37
checkbox input "true"
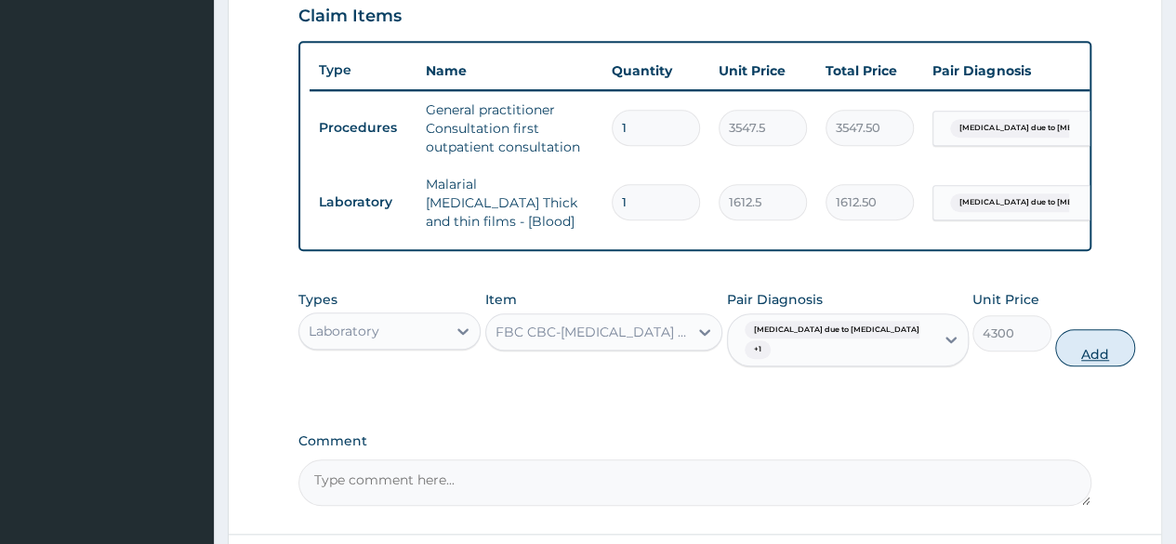
click at [1056, 362] on button "Add" at bounding box center [1095, 347] width 79 height 37
type input "0"
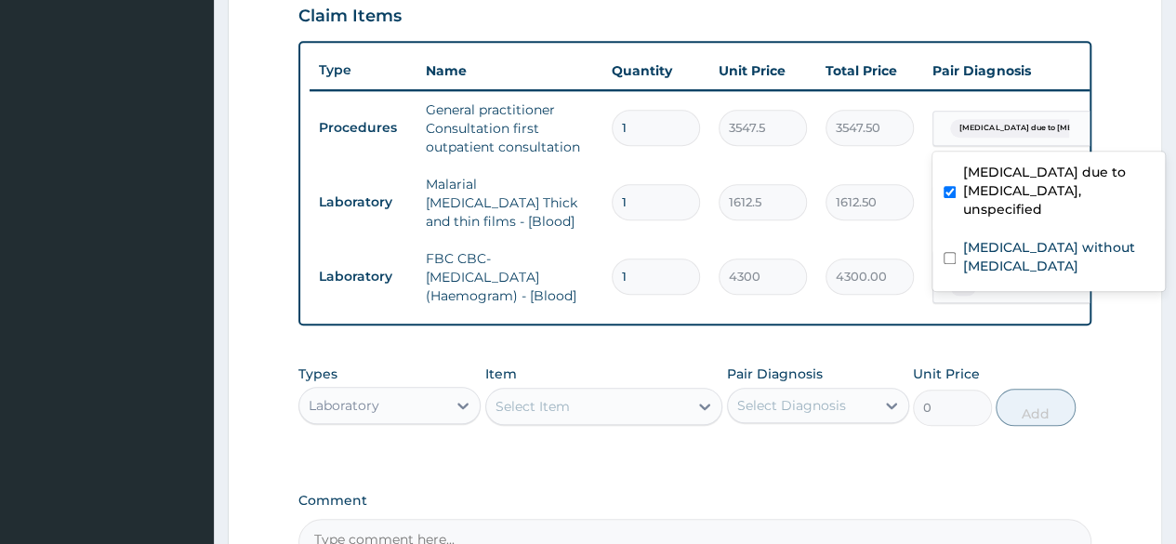
click at [994, 129] on span "Malaria due to Plasmodium falc..." at bounding box center [1053, 128] width 206 height 19
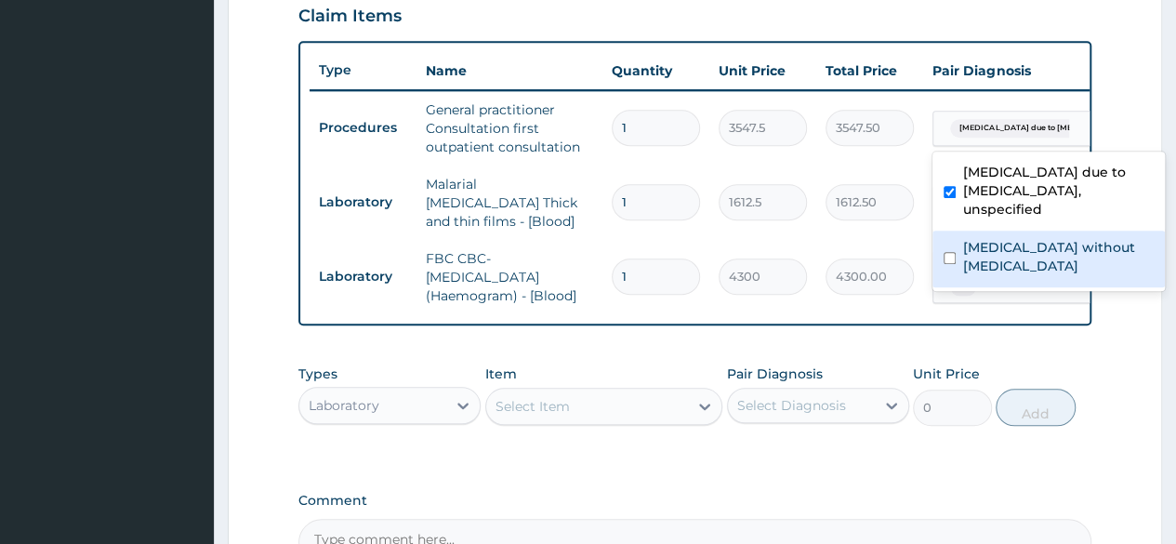
click at [991, 238] on label "Sepsis without septic shock" at bounding box center [1058, 256] width 191 height 37
checkbox input "true"
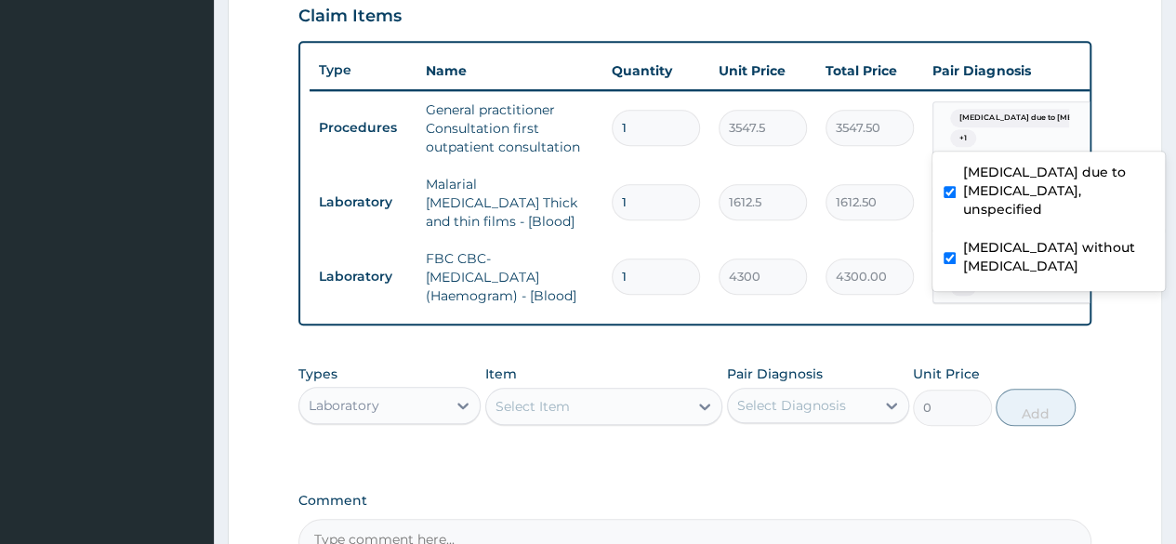
click at [1120, 339] on form "Step 2 of 2 PA Code / Prescription Code Enter Code(Secondary Care Only) Encount…" at bounding box center [695, 73] width 935 height 1251
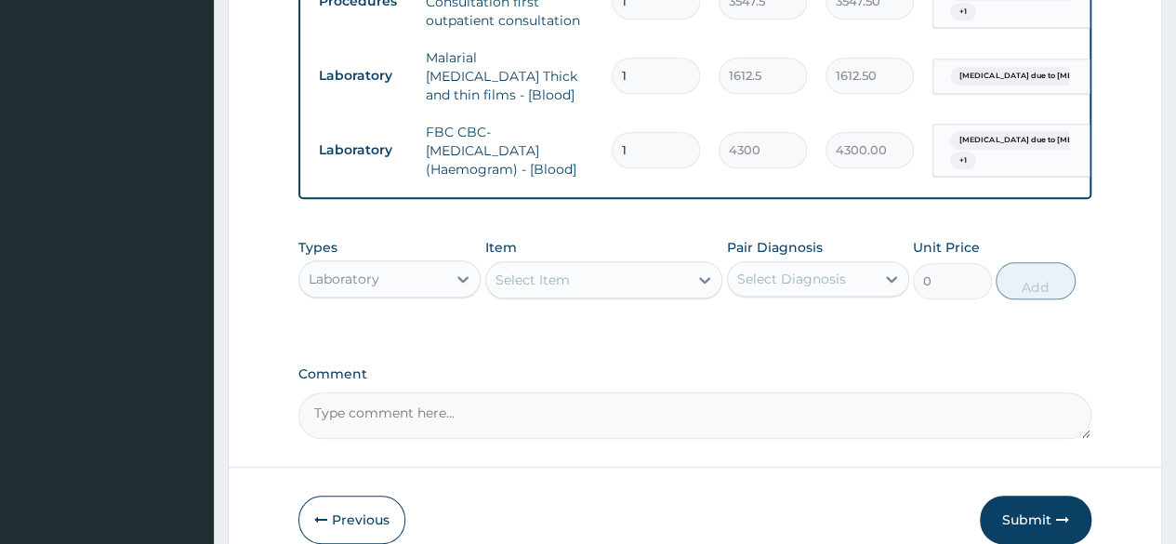
scroll to position [869, 0]
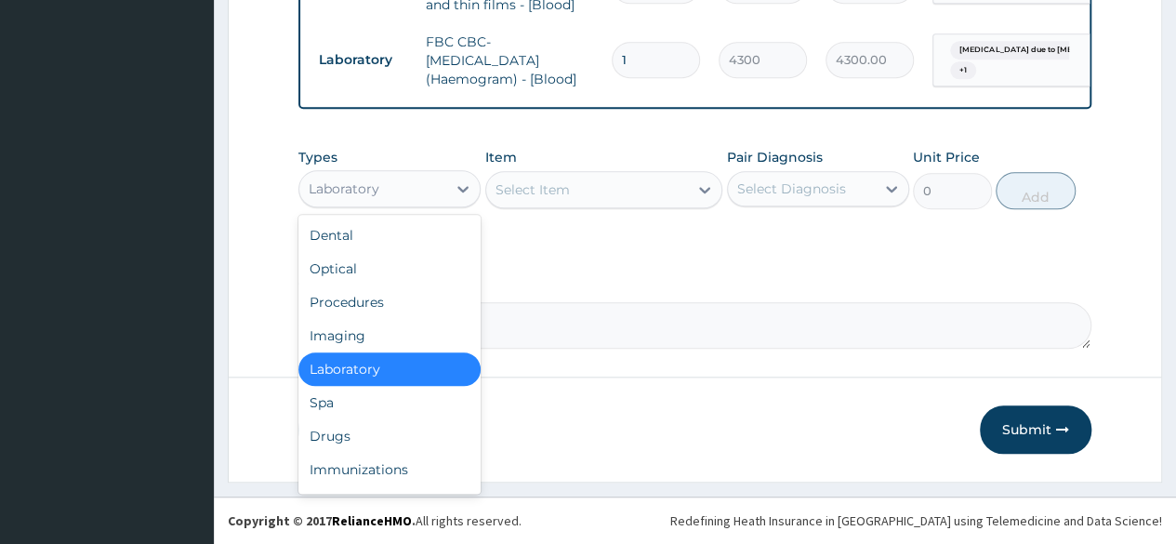
click at [396, 194] on div "Laboratory" at bounding box center [372, 189] width 147 height 30
click at [346, 434] on div "Drugs" at bounding box center [390, 435] width 182 height 33
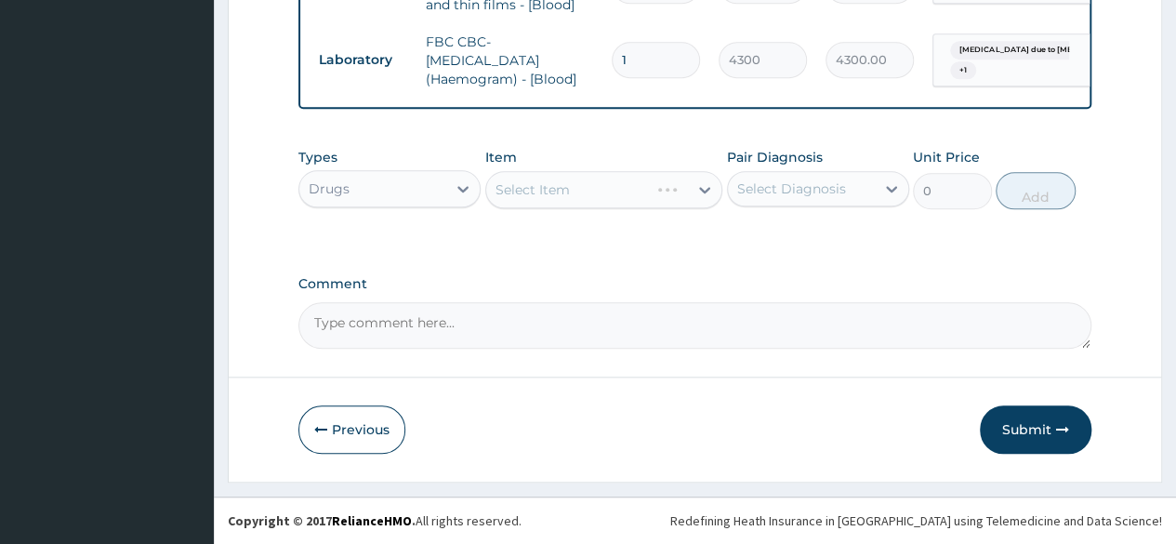
click at [758, 192] on div "Select Diagnosis" at bounding box center [791, 188] width 109 height 19
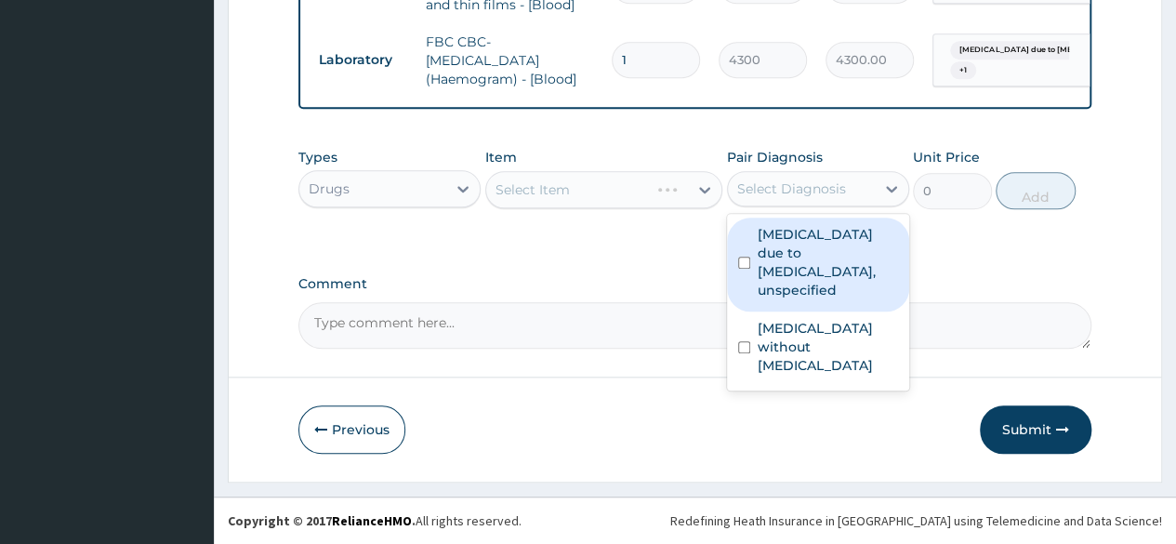
click at [777, 232] on label "Malaria due to Plasmodium falciparum, unspecified" at bounding box center [828, 262] width 140 height 74
checkbox input "true"
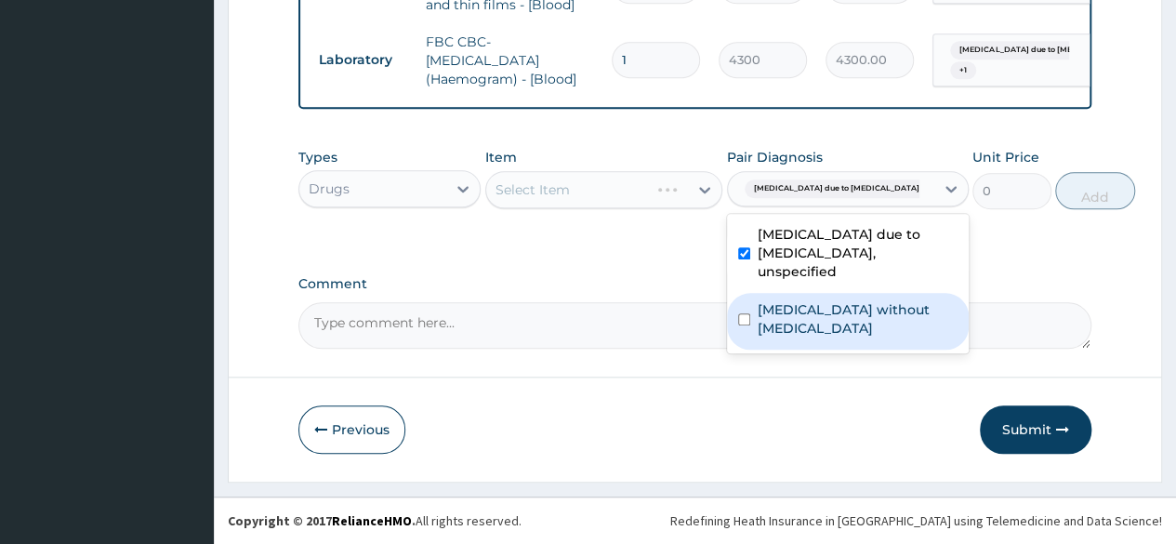
click at [794, 333] on label "Sepsis without septic shock" at bounding box center [858, 318] width 200 height 37
checkbox input "true"
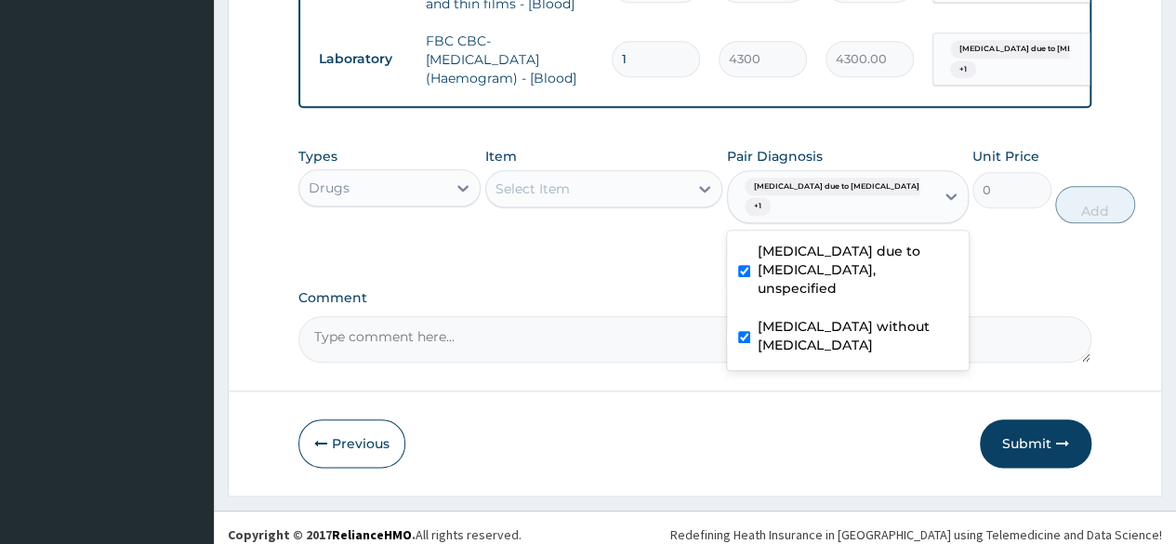
click at [648, 198] on div "Select Item" at bounding box center [587, 189] width 203 height 30
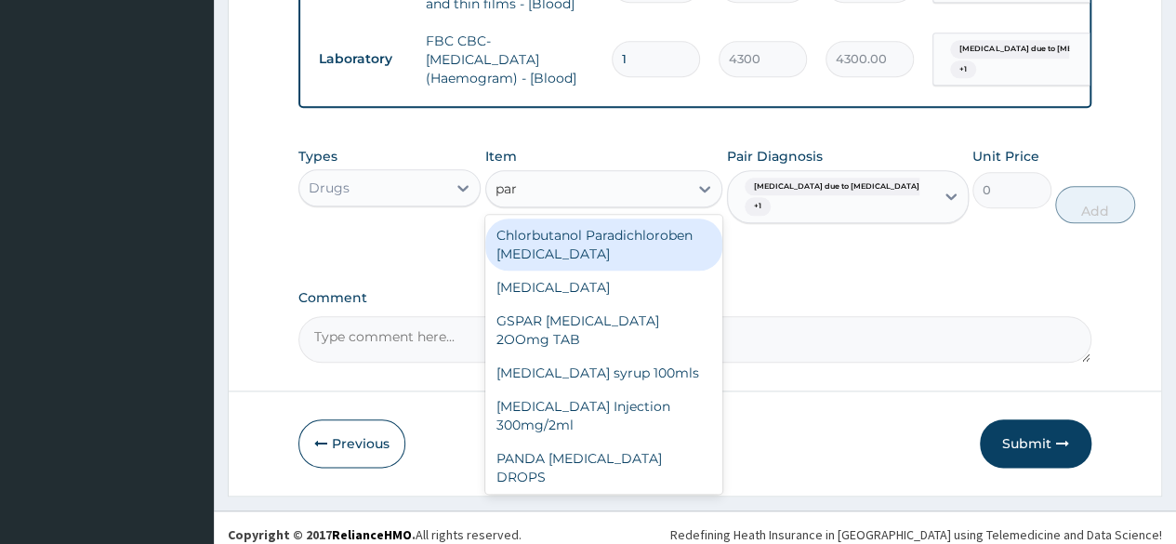
type input "para"
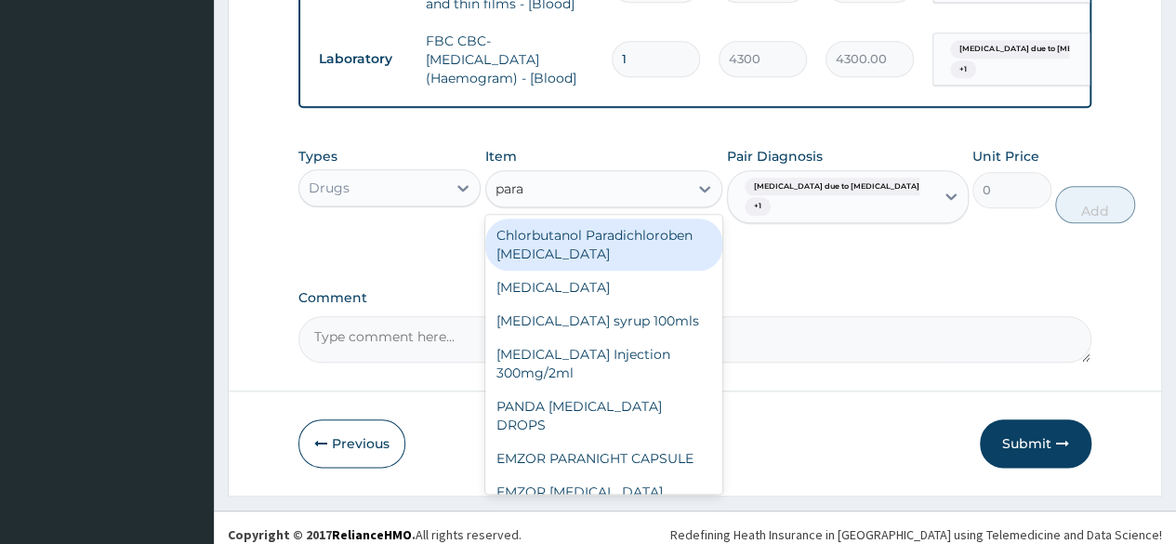
scroll to position [89, 0]
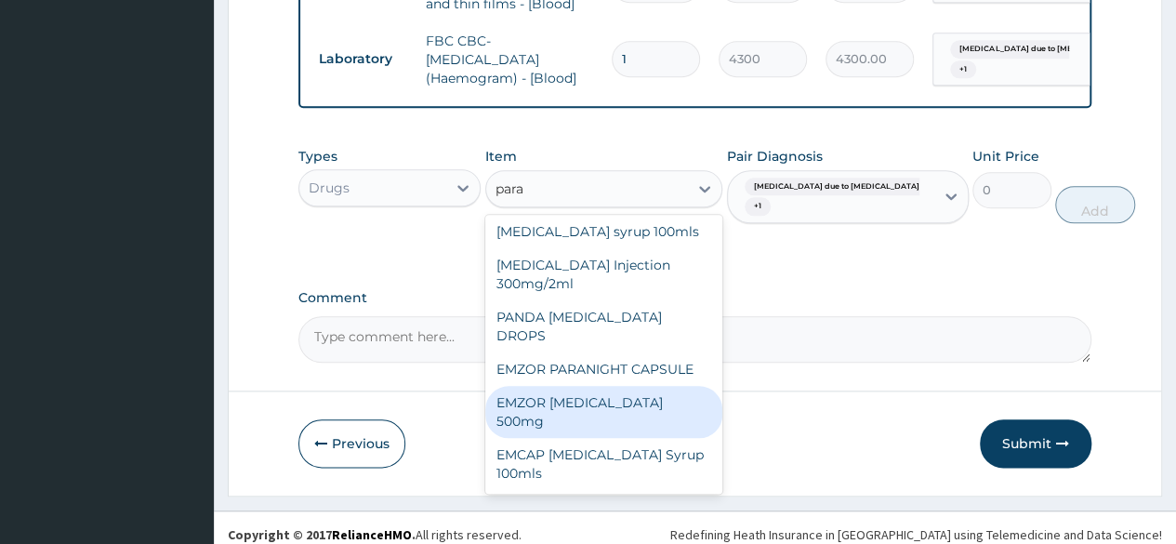
click at [629, 421] on div "EMZOR PARACETAMOL 500mg" at bounding box center [604, 412] width 238 height 52
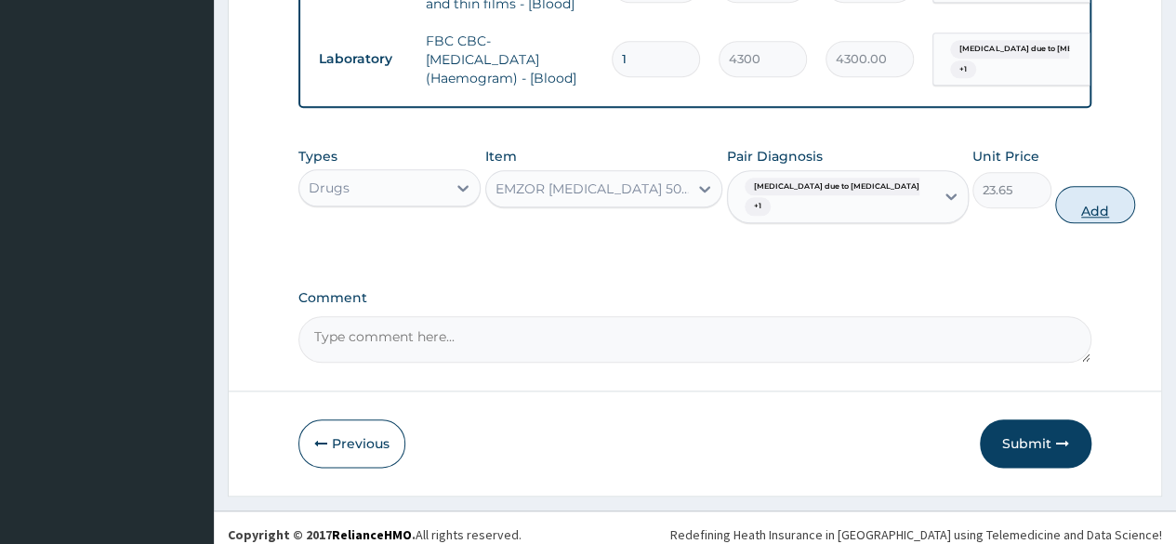
click at [1056, 213] on button "Add" at bounding box center [1095, 204] width 79 height 37
type input "0"
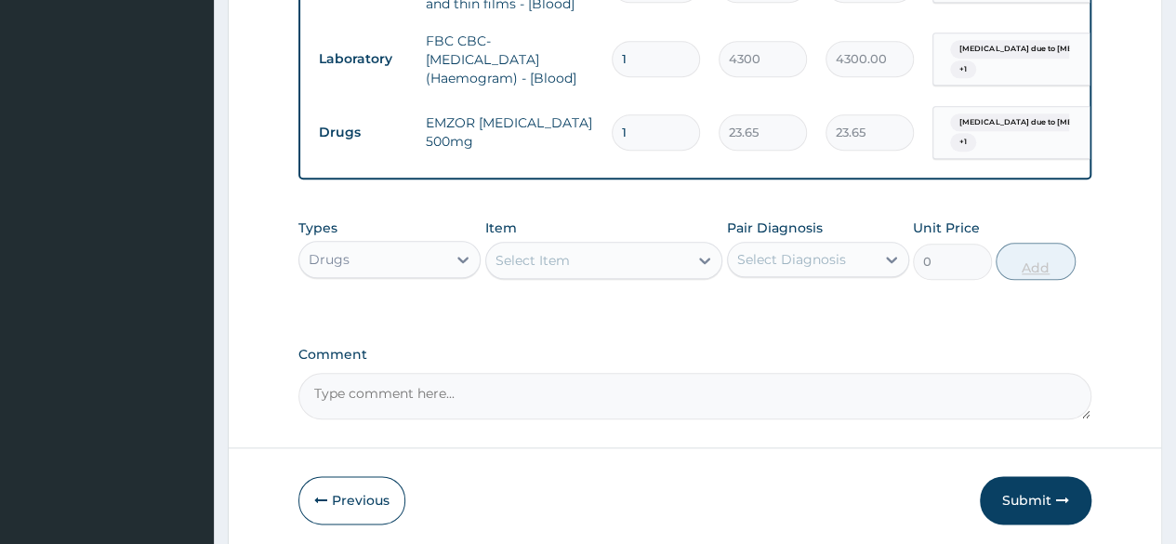
type input "0.00"
type input "2"
type input "47.30"
type input "20"
type input "473.00"
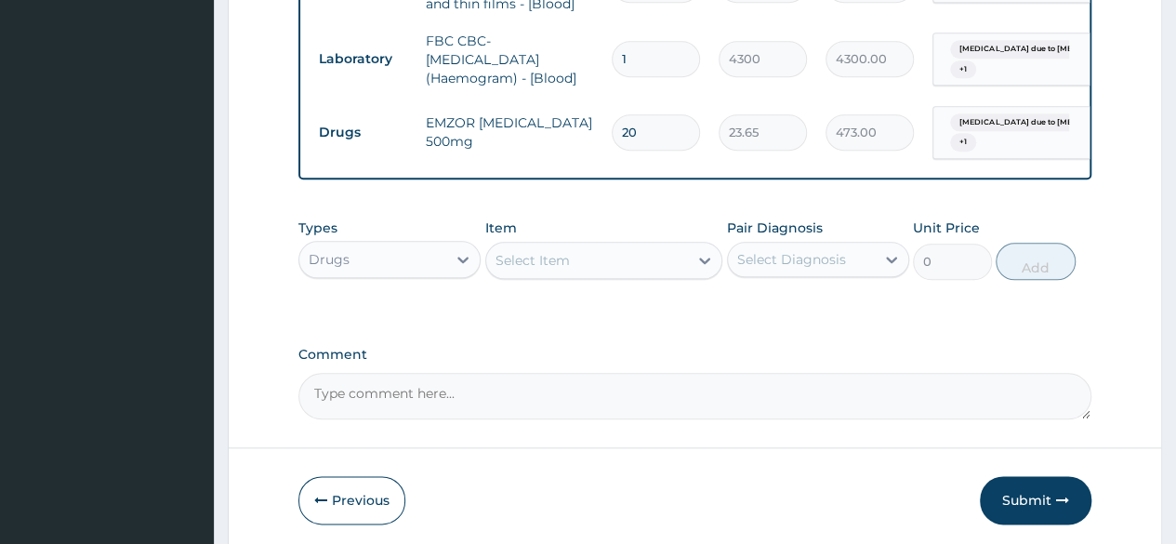
type input "20"
click at [657, 268] on div "Select Item" at bounding box center [587, 261] width 203 height 30
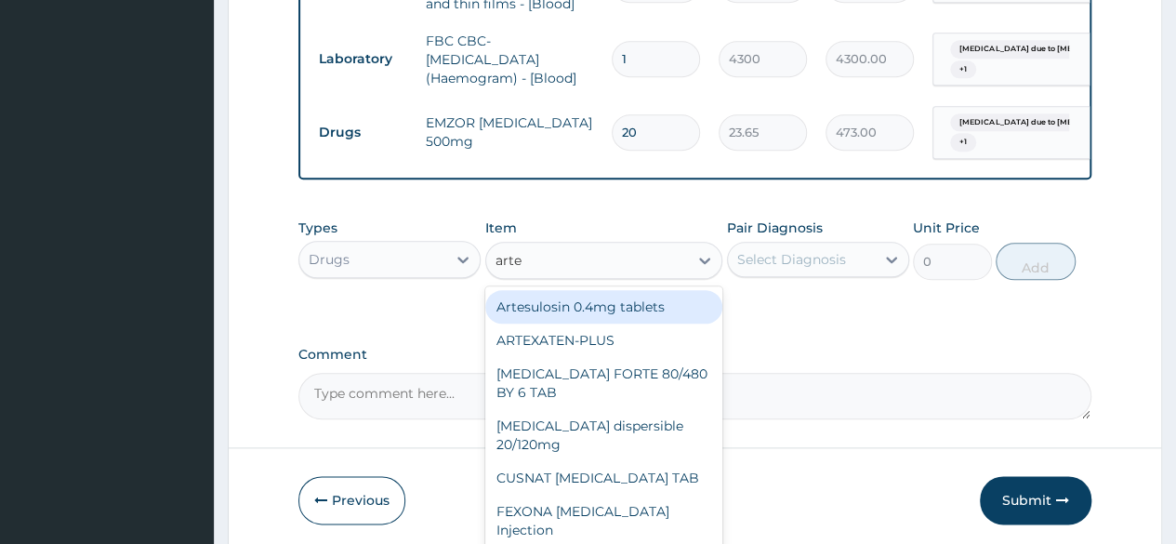
type input "artem"
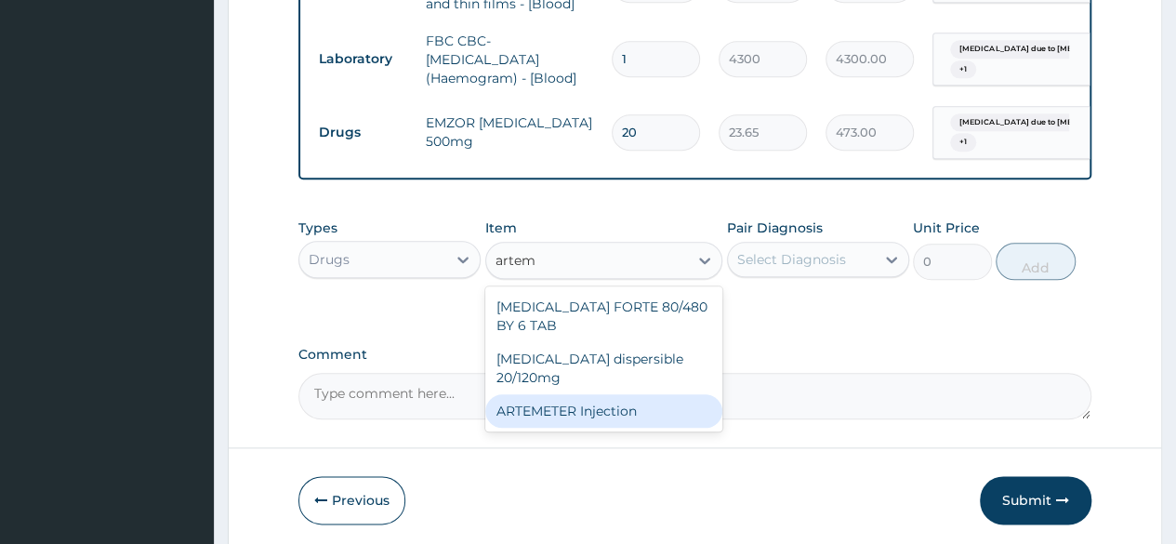
click at [619, 399] on div "ARTEMETER Injection" at bounding box center [604, 410] width 238 height 33
type input "946"
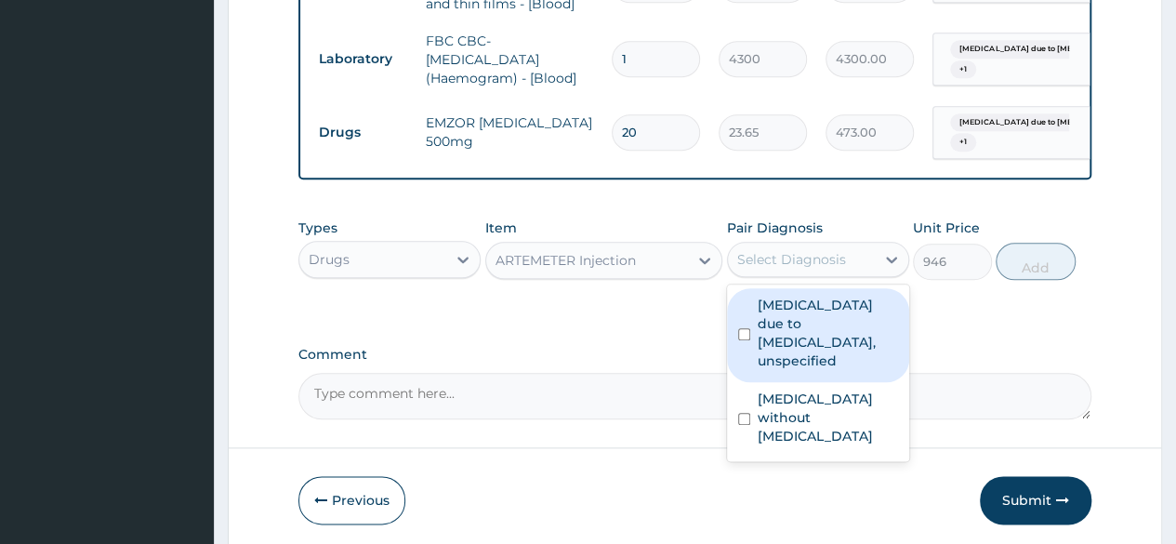
click at [794, 263] on div "Select Diagnosis" at bounding box center [791, 259] width 109 height 19
click at [804, 333] on label "Malaria due to Plasmodium falciparum, unspecified" at bounding box center [828, 333] width 140 height 74
checkbox input "true"
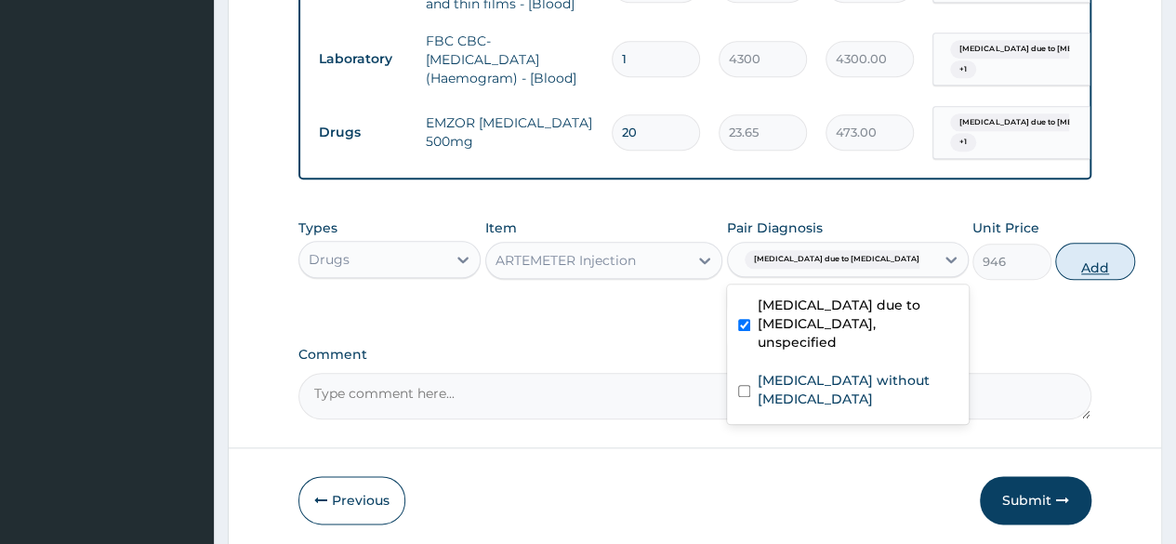
click at [1056, 274] on button "Add" at bounding box center [1095, 261] width 79 height 37
type input "0"
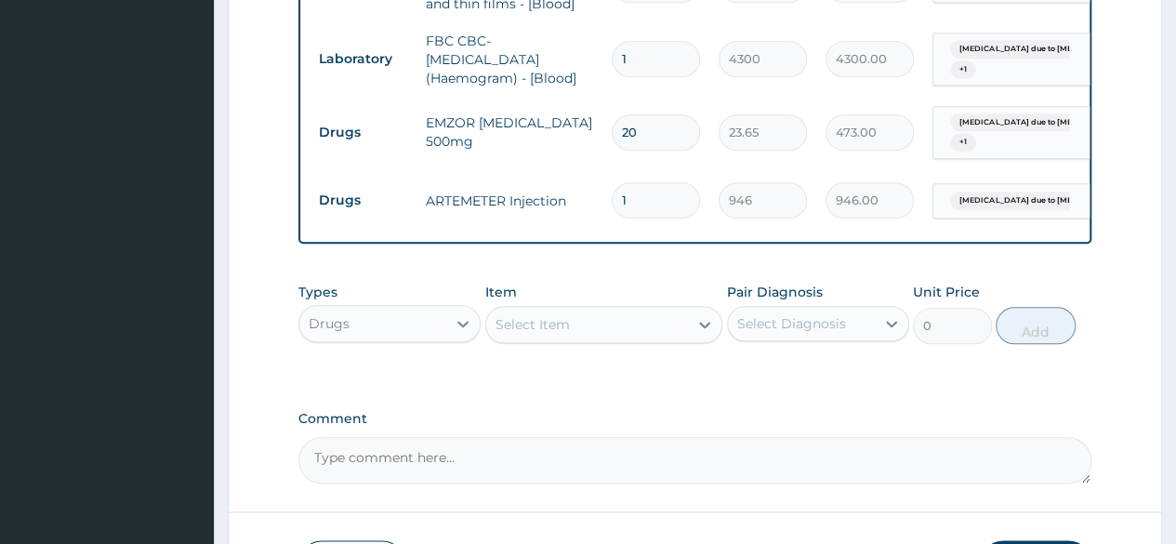
type input "0.00"
type input "6"
type input "5676.00"
type input "6"
click at [649, 326] on div "Select Item" at bounding box center [587, 325] width 203 height 30
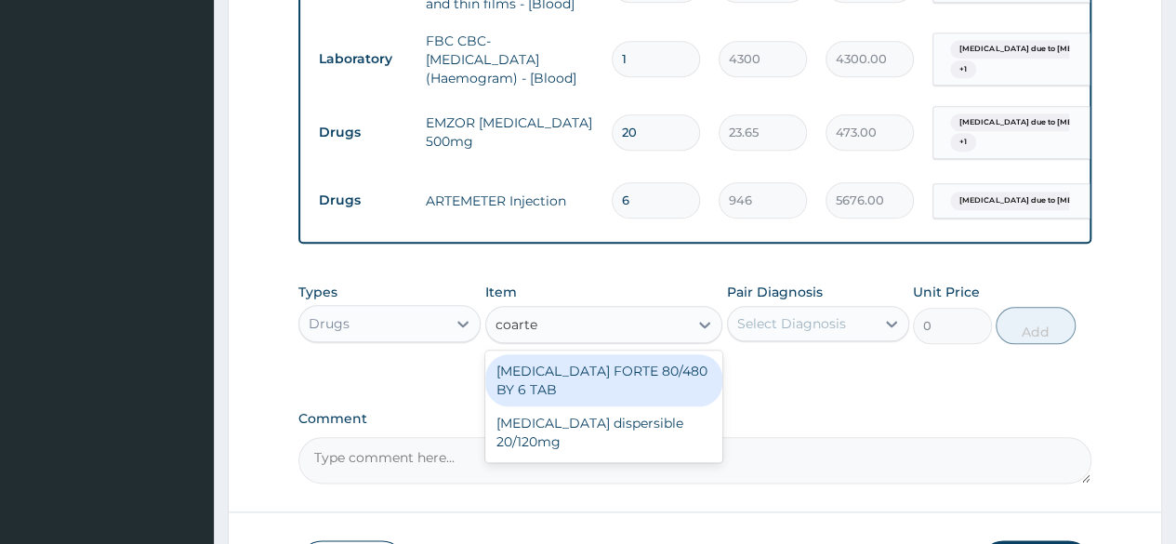
type input "coartem"
click at [618, 380] on div "COARTEM FORTE 80/480 BY 6 TAB" at bounding box center [604, 380] width 238 height 52
type input "449.35"
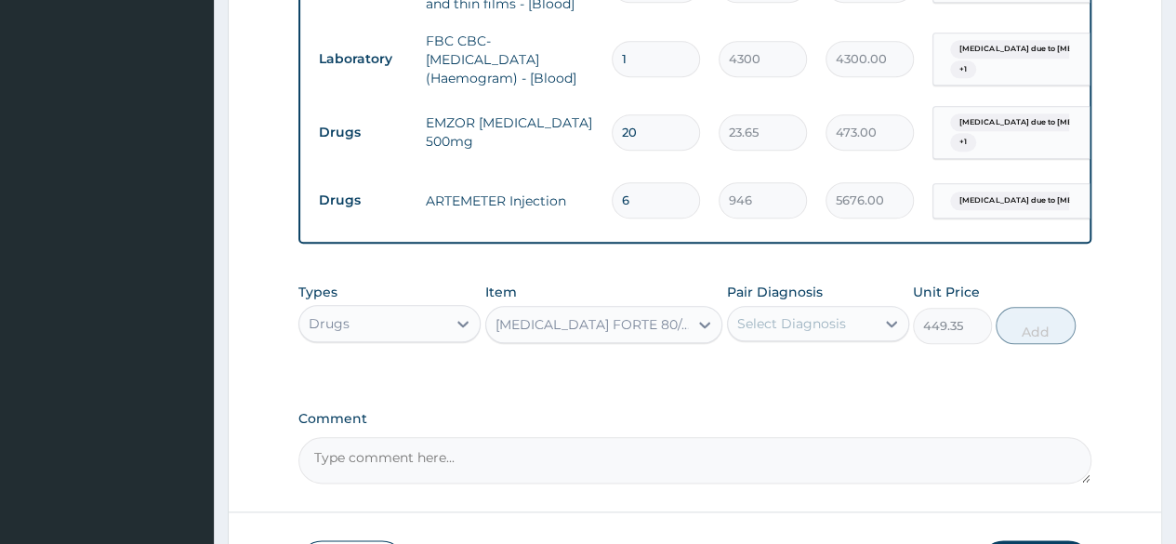
click at [815, 332] on div "Select Diagnosis" at bounding box center [791, 323] width 109 height 19
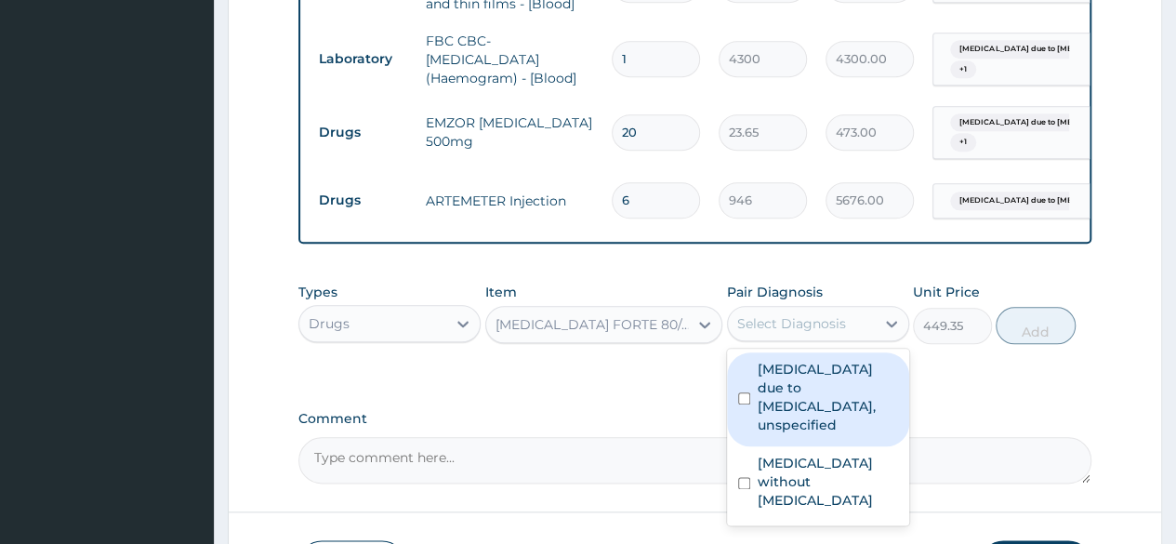
click at [814, 394] on label "Malaria due to Plasmodium falciparum, unspecified" at bounding box center [828, 397] width 140 height 74
checkbox input "true"
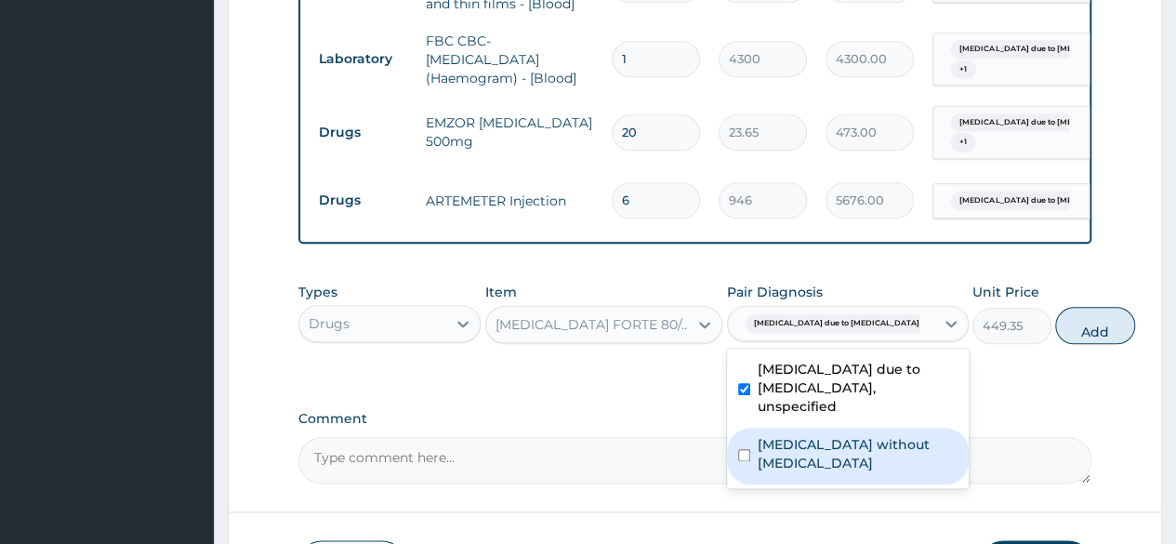
click at [806, 472] on label "Sepsis without septic shock" at bounding box center [858, 453] width 200 height 37
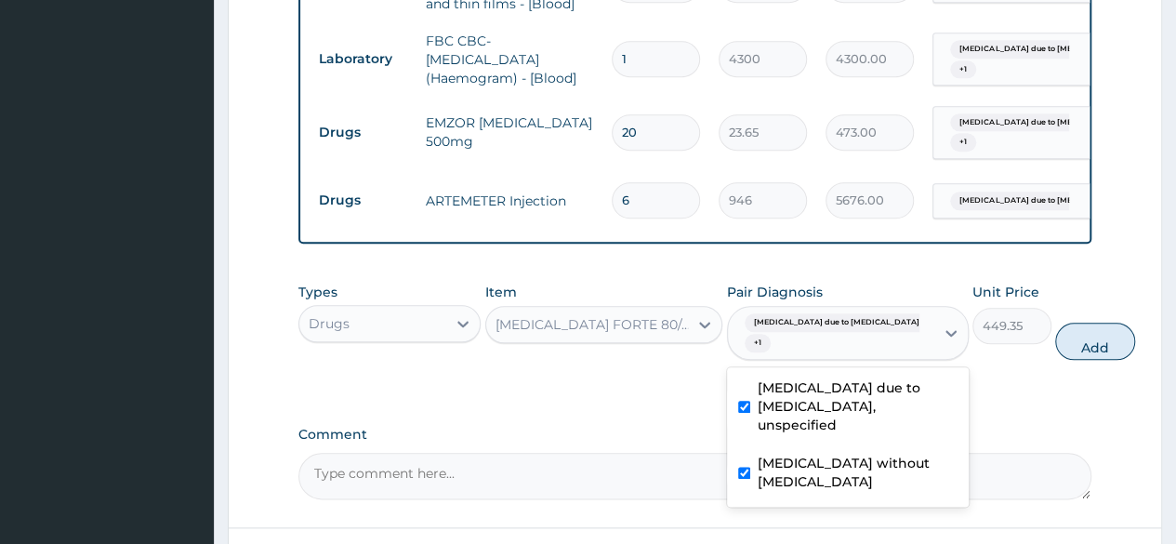
click at [792, 483] on label "Sepsis without septic shock" at bounding box center [858, 472] width 200 height 37
checkbox input "false"
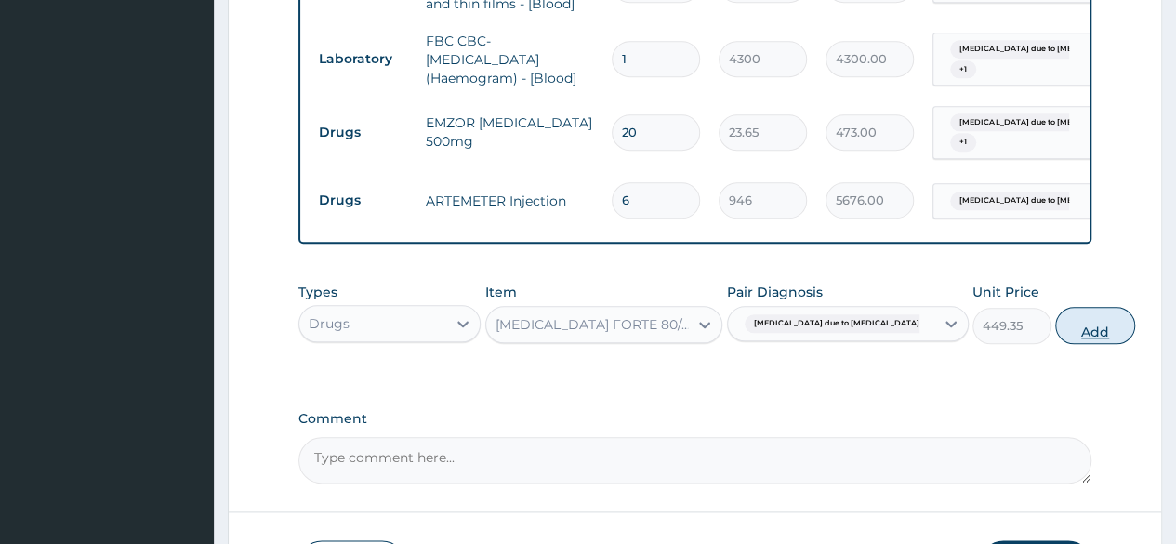
click at [1056, 332] on button "Add" at bounding box center [1095, 325] width 79 height 37
type input "0"
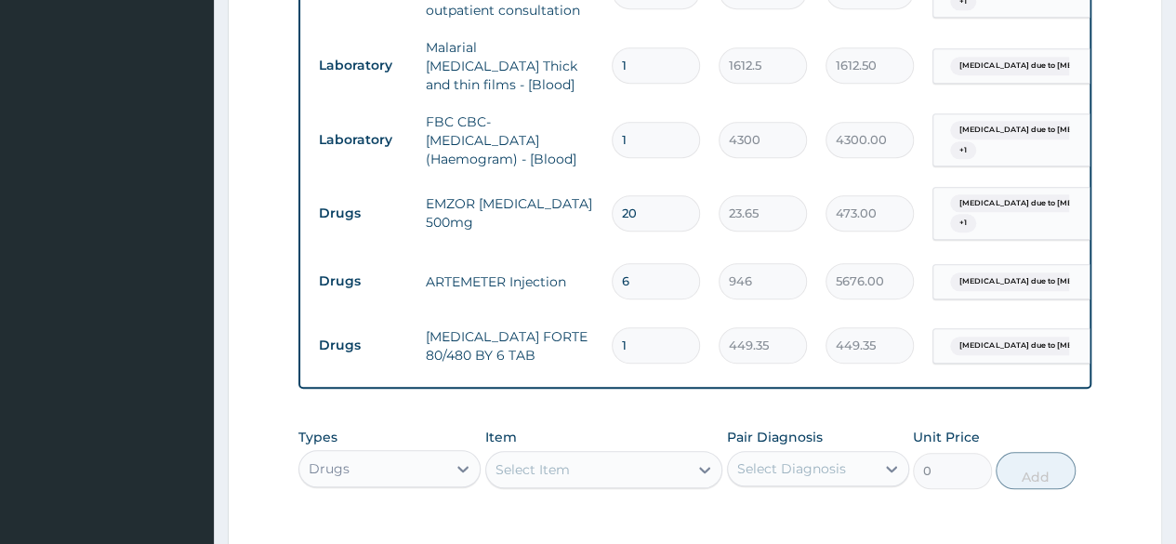
scroll to position [883, 0]
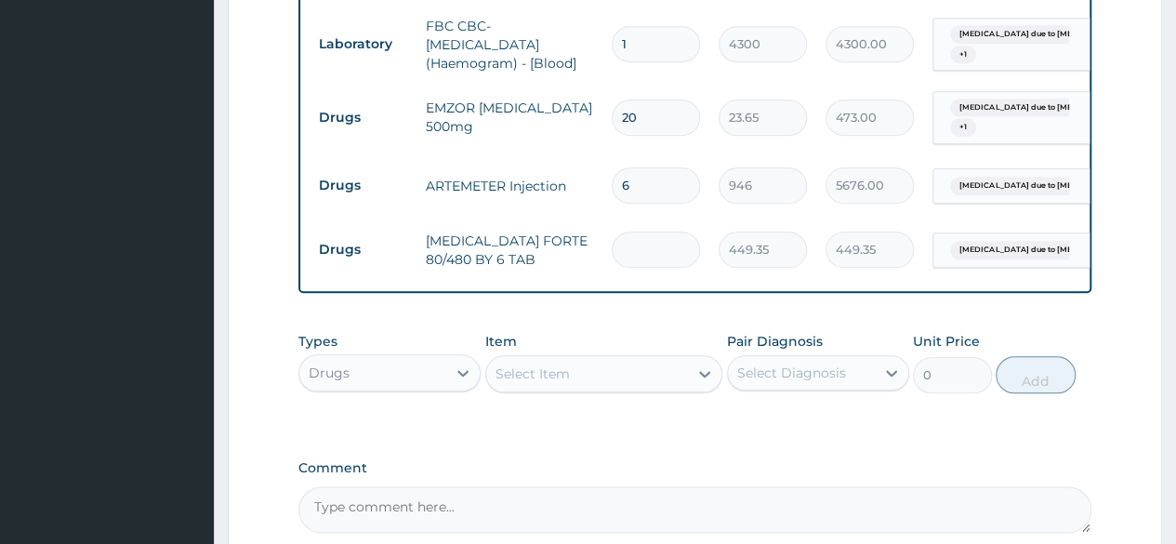
type input "0.00"
type input "6"
type input "2696.10"
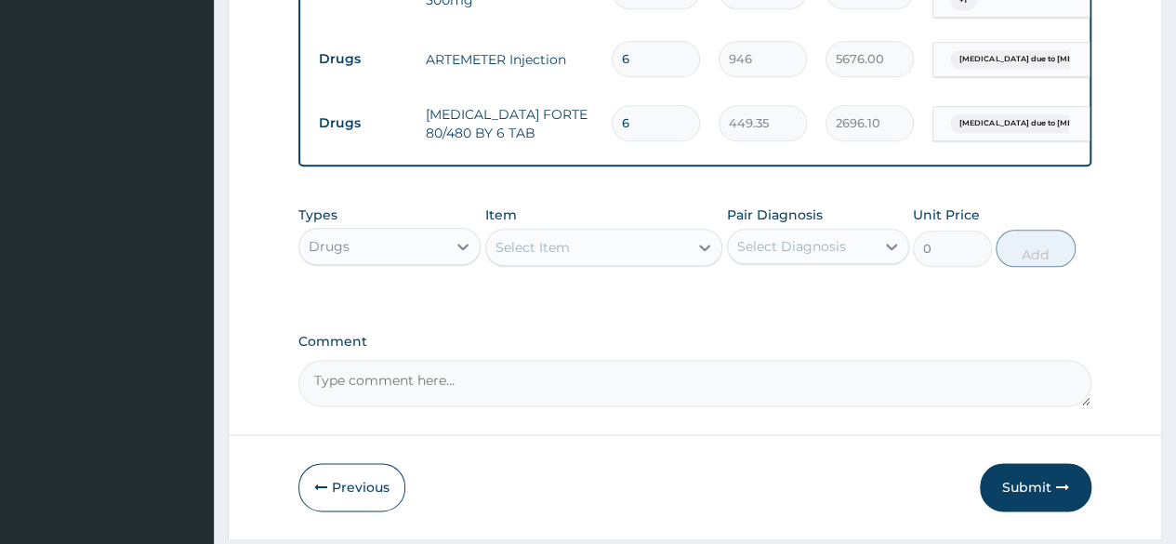
scroll to position [1069, 0]
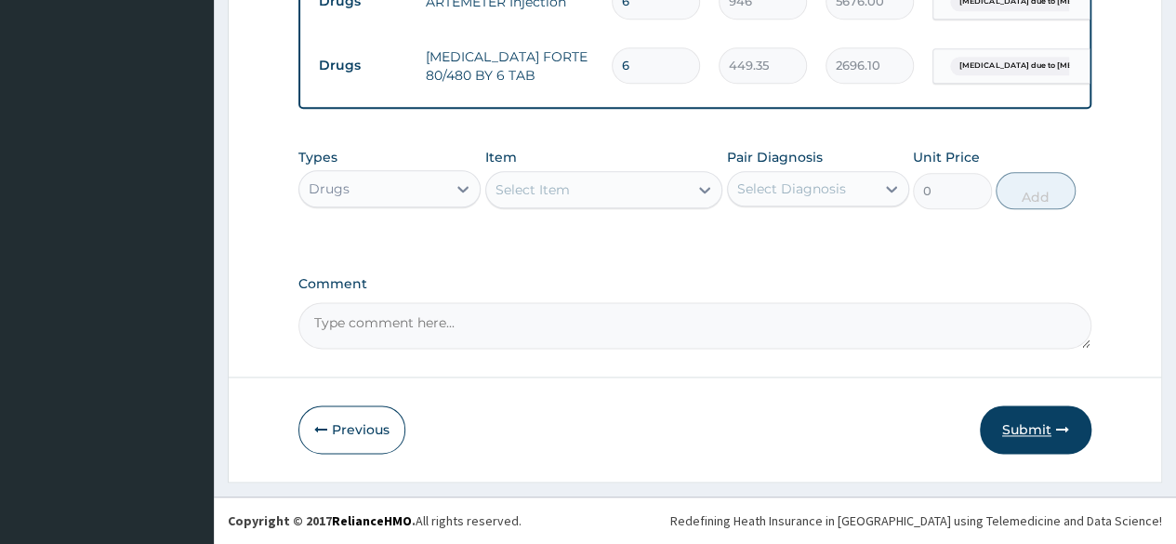
type input "6"
click at [1030, 437] on button "Submit" at bounding box center [1036, 429] width 112 height 48
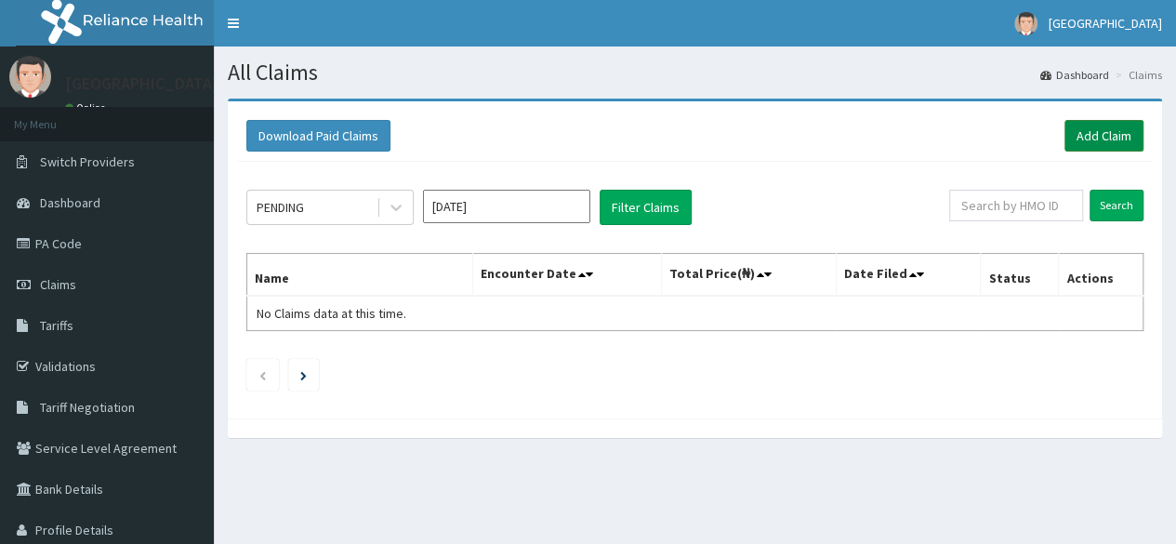
click at [1100, 133] on link "Add Claim" at bounding box center [1104, 136] width 79 height 32
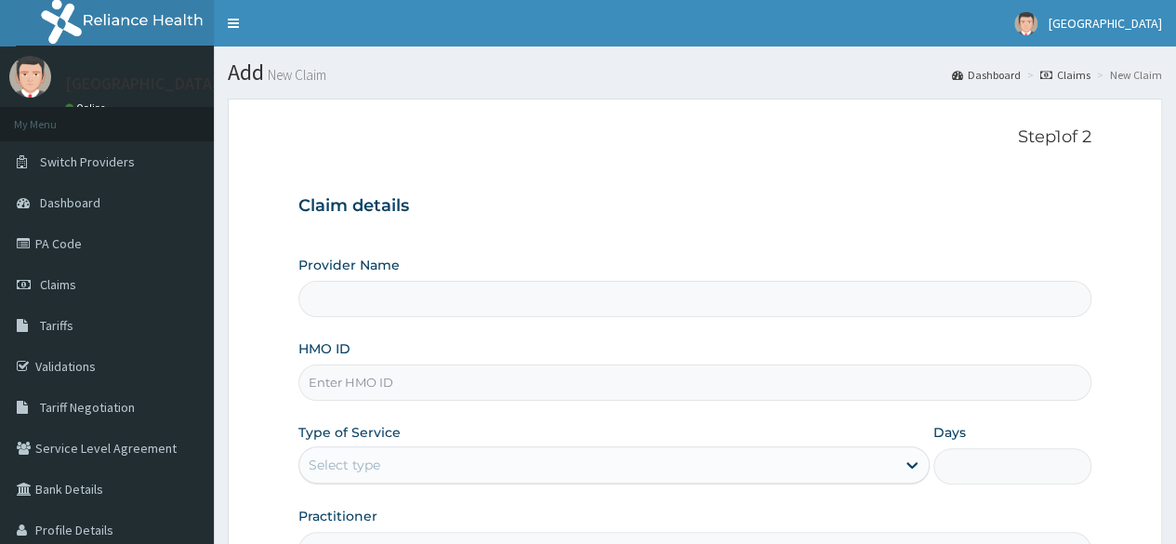
scroll to position [186, 0]
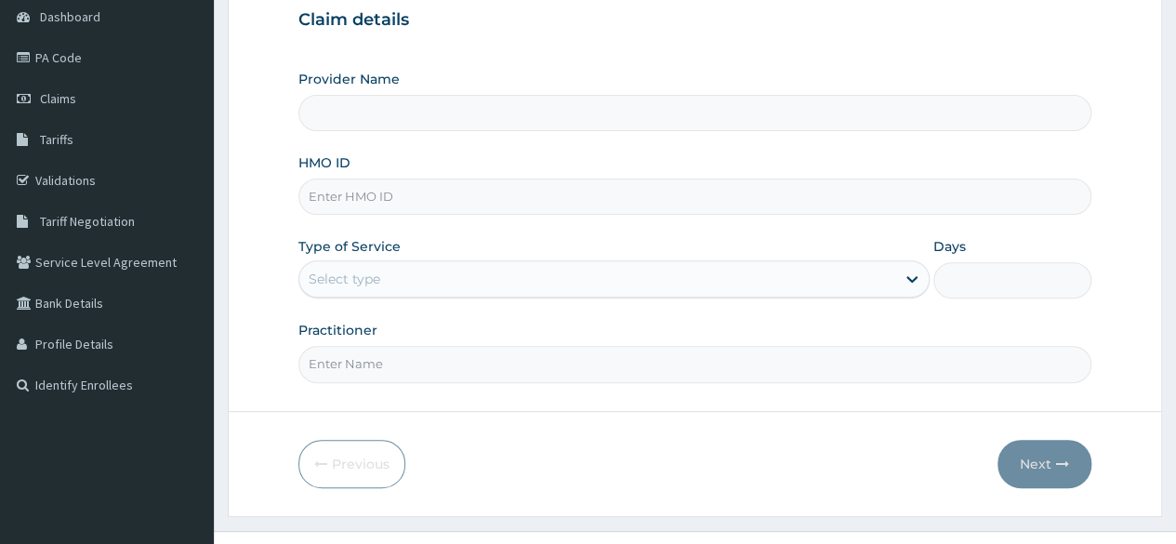
click at [476, 201] on input "HMO ID" at bounding box center [695, 197] width 793 height 36
type input "MEDFORD HOSPITAL LTD"
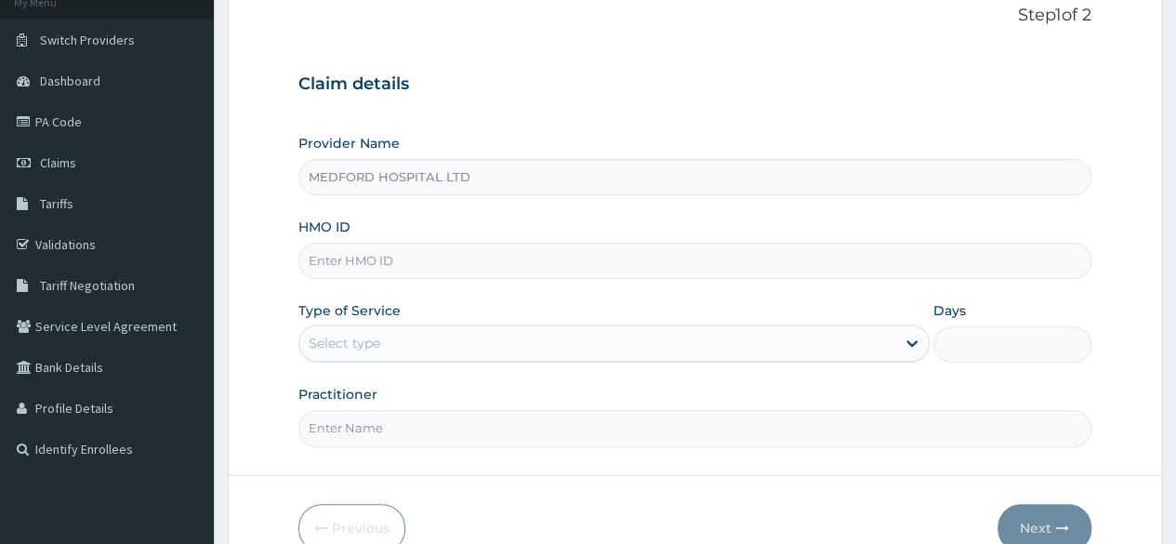
scroll to position [93, 0]
